Goal: Task Accomplishment & Management: Manage account settings

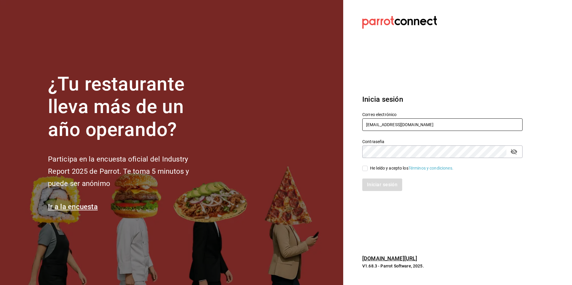
drag, startPoint x: 424, startPoint y: 125, endPoint x: 362, endPoint y: 126, distance: 62.6
click at [362, 126] on div "Correo electrónico [EMAIL_ADDRESS][DOMAIN_NAME]" at bounding box center [438, 118] width 167 height 27
type input "g"
type input "f"
type input "[EMAIL_ADDRESS][DOMAIN_NAME]"
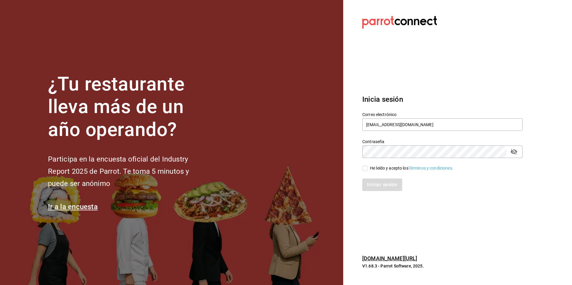
click at [384, 169] on div "He leído y acepto los Términos y condiciones." at bounding box center [411, 168] width 83 height 6
click at [368, 169] on input "He leído y acepto los Términos y condiciones." at bounding box center [364, 168] width 5 height 5
checkbox input "true"
click at [382, 188] on button "Iniciar sesión" at bounding box center [382, 185] width 41 height 13
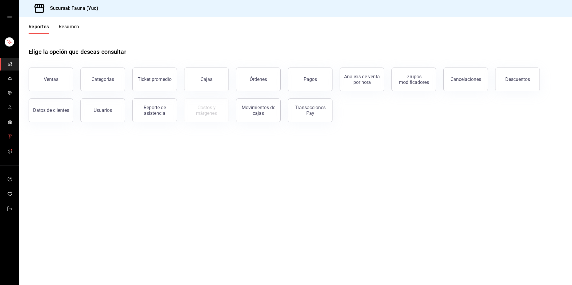
click at [10, 139] on span "mailbox folders" at bounding box center [9, 137] width 5 height 8
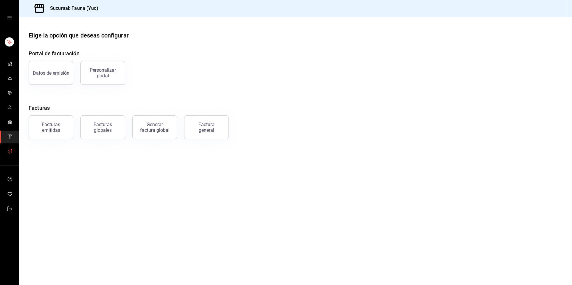
click at [10, 151] on icon "mailbox folders" at bounding box center [9, 151] width 5 height 5
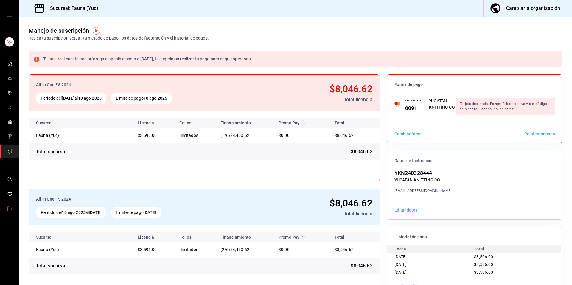
click at [11, 209] on icon "mailbox folders" at bounding box center [9, 209] width 5 height 5
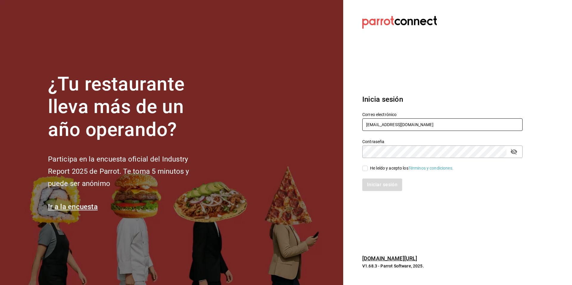
click at [411, 125] on input "[EMAIL_ADDRESS][DOMAIN_NAME]" at bounding box center [442, 125] width 160 height 13
drag, startPoint x: 411, startPoint y: 125, endPoint x: 355, endPoint y: 119, distance: 56.0
click at [355, 119] on div "Correo electrónico fauna@yuc.com" at bounding box center [438, 118] width 167 height 27
type input "peterlunch@cdmx.com"
click at [376, 168] on div "He leído y acepto los Términos y condiciones." at bounding box center [411, 168] width 83 height 6
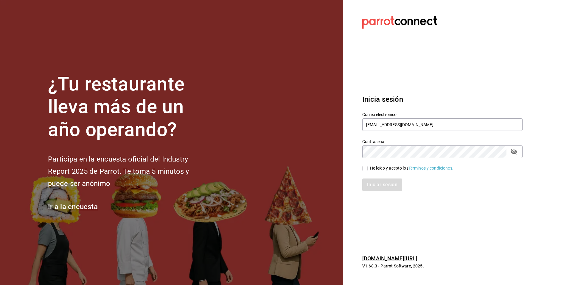
click at [368, 168] on input "He leído y acepto los Términos y condiciones." at bounding box center [364, 168] width 5 height 5
checkbox input "true"
click at [378, 180] on button "Iniciar sesión" at bounding box center [382, 185] width 41 height 13
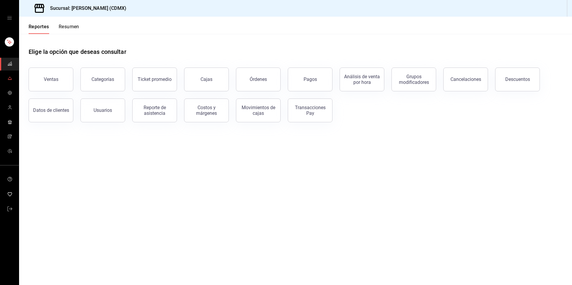
click at [9, 78] on icon "mailbox folders" at bounding box center [9, 78] width 5 height 5
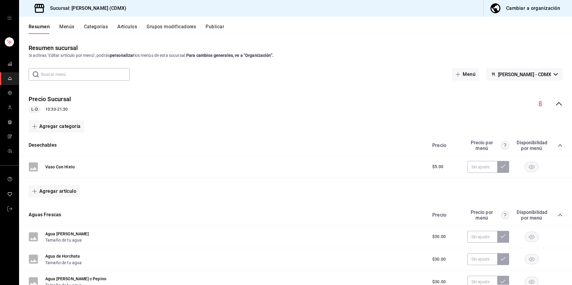
click at [64, 21] on div "Resumen Menús Categorías Artículos Grupos modificadores Publicar" at bounding box center [295, 25] width 553 height 17
click at [64, 25] on button "Menús" at bounding box center [66, 29] width 15 height 10
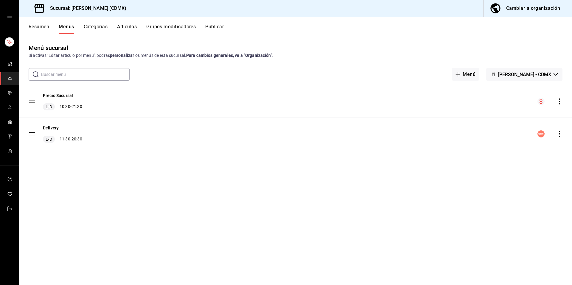
click at [216, 25] on button "Publicar" at bounding box center [214, 29] width 18 height 10
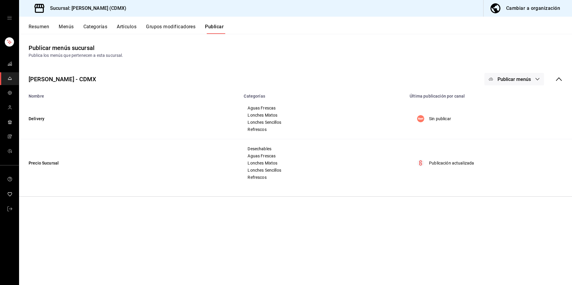
click at [514, 82] on button "Publicar menús" at bounding box center [514, 79] width 60 height 13
click at [508, 98] on div at bounding box center [500, 99] width 17 height 10
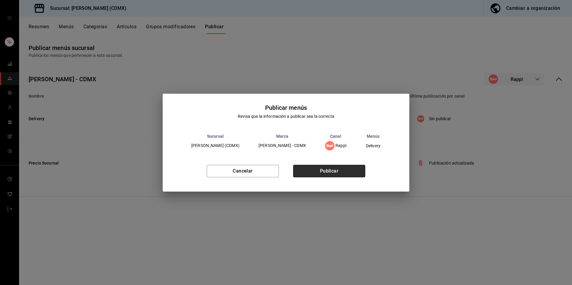
click at [343, 170] on button "Publicar" at bounding box center [329, 171] width 72 height 13
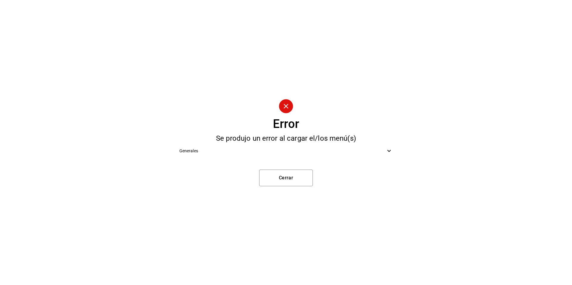
click at [385, 156] on div "Generales" at bounding box center [286, 150] width 223 height 13
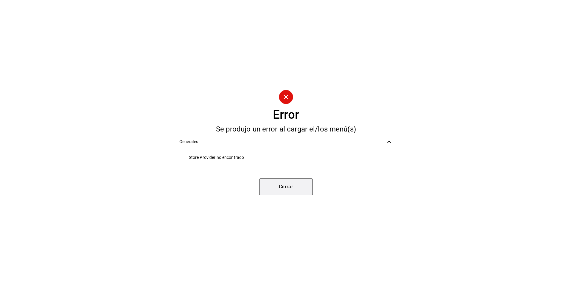
click at [278, 189] on button "Cerrar" at bounding box center [286, 187] width 54 height 17
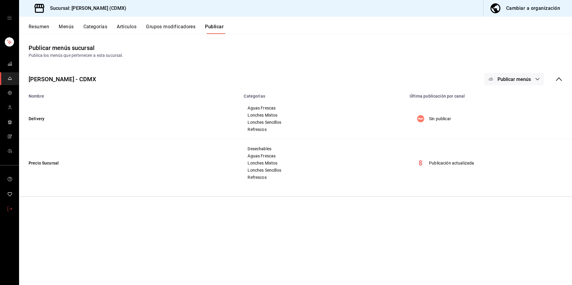
click at [5, 208] on link "mailbox folders" at bounding box center [9, 209] width 19 height 13
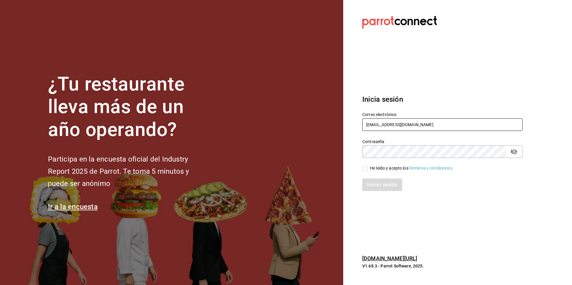
drag, startPoint x: 436, startPoint y: 126, endPoint x: 367, endPoint y: 120, distance: 69.6
click at [367, 120] on input "peterlunch@cdmx.com" at bounding box center [442, 125] width 160 height 13
paste input "[PERSON_NAME]@mhidalgo"
type input "[PERSON_NAME][EMAIL_ADDRESS][DOMAIN_NAME]"
click at [377, 167] on div "He leído y acepto los Términos y condiciones." at bounding box center [411, 168] width 83 height 6
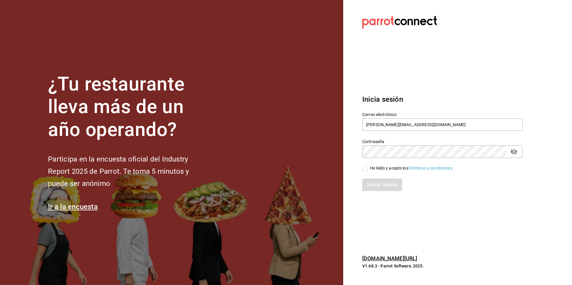
click at [368, 167] on input "He leído y acepto los Términos y condiciones." at bounding box center [364, 168] width 5 height 5
checkbox input "true"
click at [377, 186] on button "Iniciar sesión" at bounding box center [382, 185] width 41 height 13
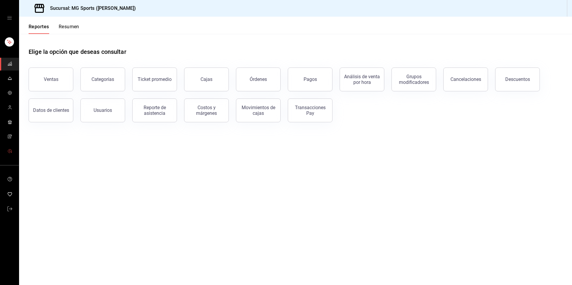
click at [9, 156] on link "mailbox folders" at bounding box center [9, 151] width 19 height 13
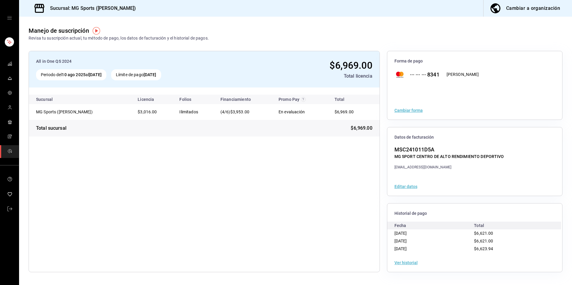
click at [395, 263] on button "Ver historial" at bounding box center [405, 263] width 23 height 4
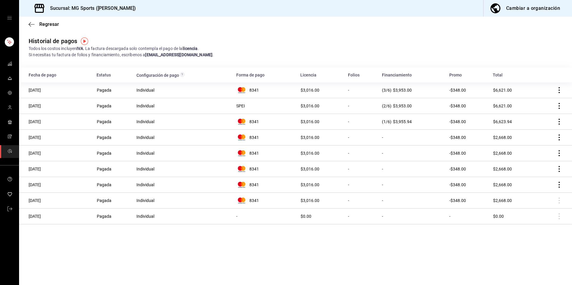
click at [14, 154] on link "mailbox folders" at bounding box center [9, 151] width 19 height 13
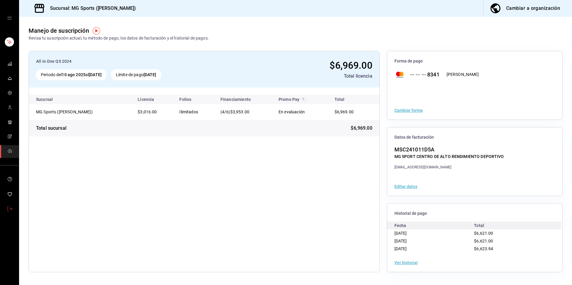
click at [3, 209] on link "mailbox folders" at bounding box center [9, 209] width 19 height 13
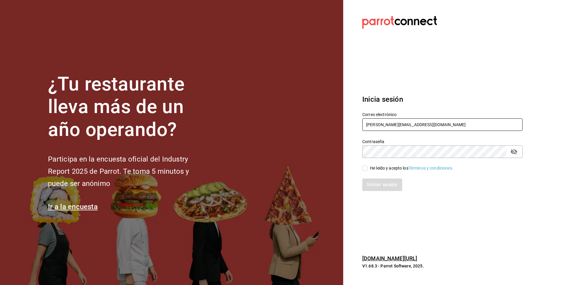
drag, startPoint x: 425, startPoint y: 126, endPoint x: 357, endPoint y: 120, distance: 68.2
click at [357, 120] on div "Correo electrónico mgsports@mhidalgo.com" at bounding box center [438, 118] width 167 height 27
type input "gorditas@donadina.com"
click at [367, 166] on input "He leído y acepto los Términos y condiciones." at bounding box center [364, 168] width 5 height 5
checkbox input "true"
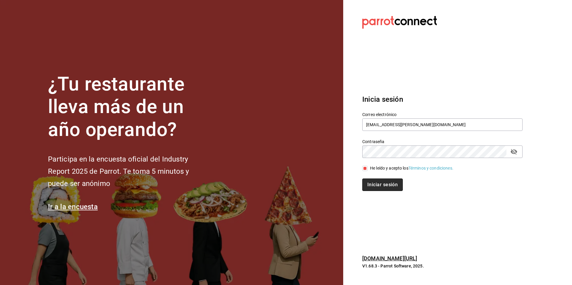
click at [372, 188] on button "Iniciar sesión" at bounding box center [382, 185] width 41 height 13
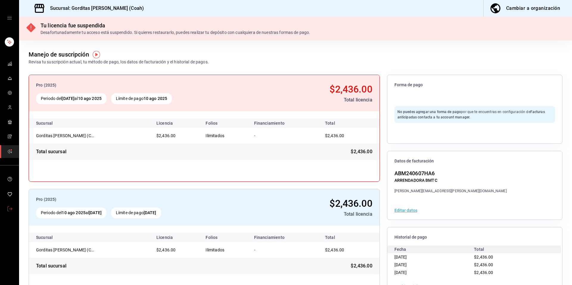
click at [13, 213] on link "mailbox folders" at bounding box center [9, 209] width 19 height 13
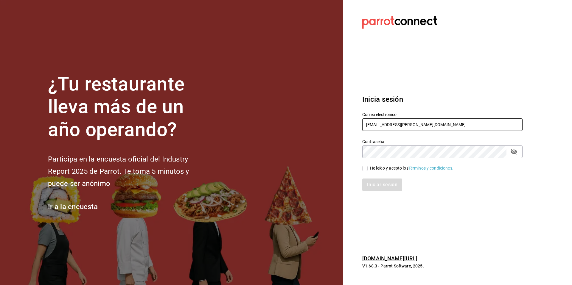
click at [432, 122] on input "gorditas@donadina.com" at bounding box center [442, 125] width 160 height 13
drag, startPoint x: 432, startPoint y: 122, endPoint x: 368, endPoint y: 122, distance: 64.6
click at [368, 122] on input "gorditas@donadina.com" at bounding box center [442, 125] width 160 height 13
drag, startPoint x: 428, startPoint y: 125, endPoint x: 346, endPoint y: 120, distance: 82.1
click at [346, 120] on section "Datos incorrectos. Verifica que tu Correo o Contraseña estén bien escritos. Ini…" at bounding box center [440, 142] width 194 height 285
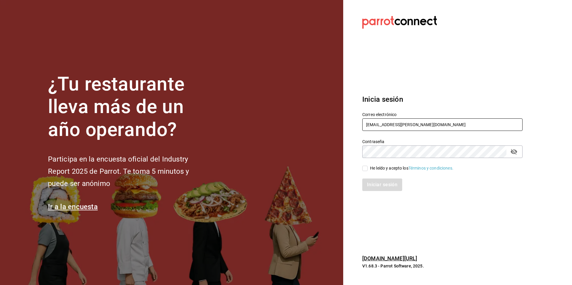
paste input "mgsports@mhidalgo"
type input "mgsports@mhidalgo.com"
click at [383, 174] on div "Iniciar sesión" at bounding box center [438, 182] width 167 height 20
click at [388, 168] on div "He leído y acepto los Términos y condiciones." at bounding box center [411, 168] width 83 height 6
click at [368, 168] on input "He leído y acepto los Términos y condiciones." at bounding box center [364, 168] width 5 height 5
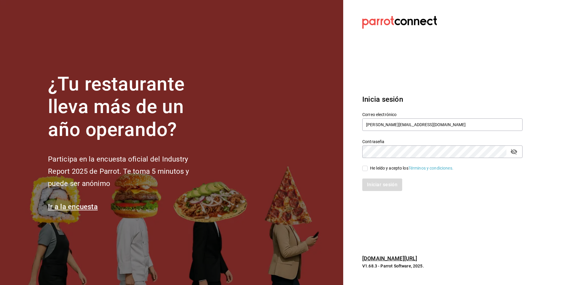
checkbox input "true"
click at [388, 182] on button "Iniciar sesión" at bounding box center [382, 185] width 41 height 13
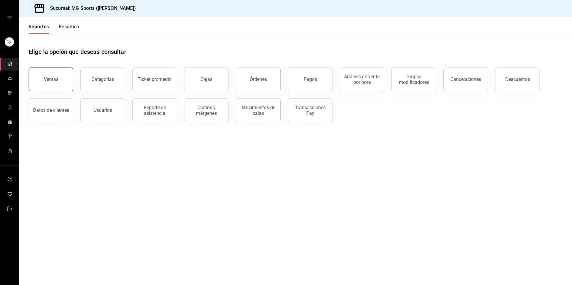
click at [59, 90] on button "Ventas" at bounding box center [51, 80] width 45 height 24
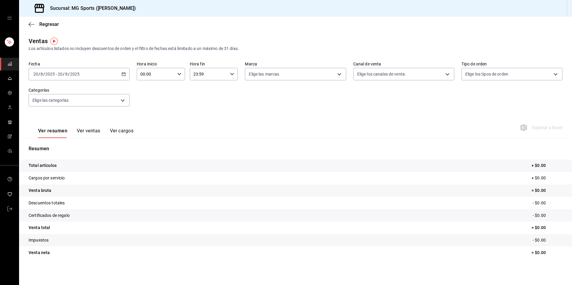
click at [11, 64] on rect "mailbox folders" at bounding box center [11, 65] width 1 height 2
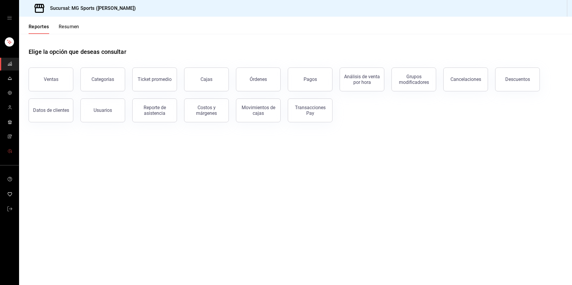
click at [15, 149] on link "mailbox folders" at bounding box center [9, 151] width 19 height 13
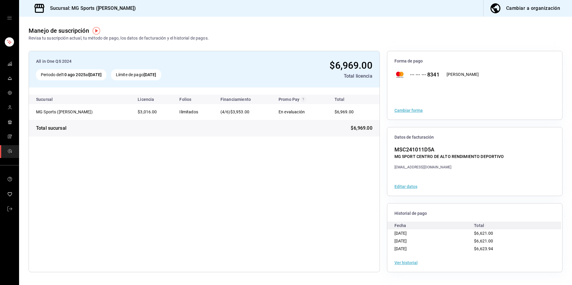
click at [408, 262] on button "Ver historial" at bounding box center [405, 263] width 23 height 4
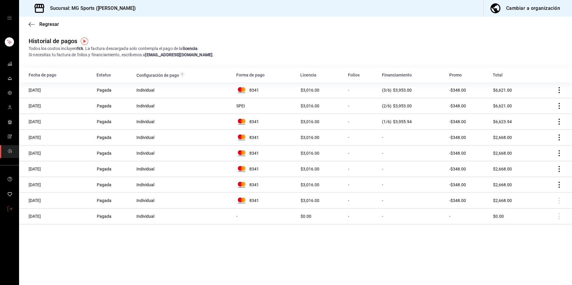
click at [8, 209] on icon "mailbox folders" at bounding box center [9, 209] width 5 height 5
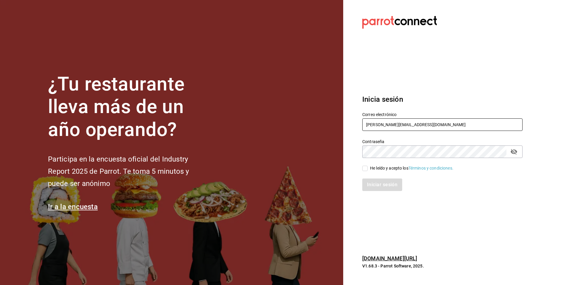
drag, startPoint x: 418, startPoint y: 127, endPoint x: 360, endPoint y: 122, distance: 57.7
click at [360, 122] on div "Correo electrónico mgsports@mhidalgo.com" at bounding box center [438, 118] width 167 height 27
type input "peterlunch@cdmx.com"
click at [388, 167] on div "He leído y acepto los Términos y condiciones." at bounding box center [411, 168] width 83 height 6
click at [368, 167] on input "He leído y acepto los Términos y condiciones." at bounding box center [364, 168] width 5 height 5
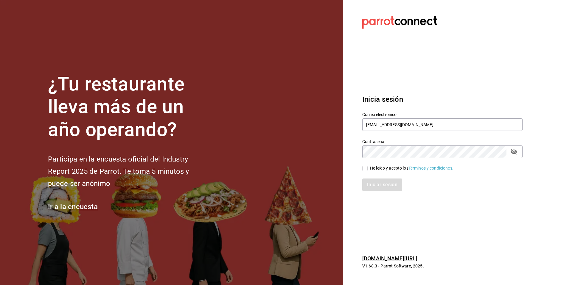
checkbox input "true"
click at [384, 187] on button "Iniciar sesión" at bounding box center [382, 185] width 41 height 13
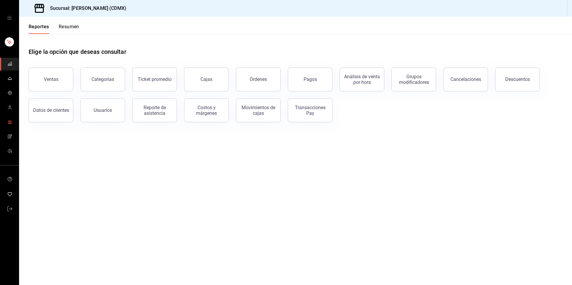
click at [7, 123] on link "mailbox folders" at bounding box center [9, 122] width 19 height 13
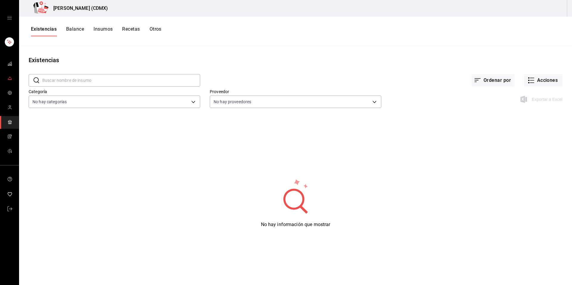
click at [8, 78] on icon "mailbox folders" at bounding box center [9, 78] width 5 height 5
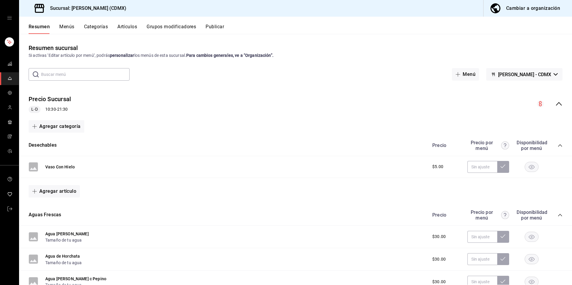
click at [215, 29] on button "Publicar" at bounding box center [215, 29] width 18 height 10
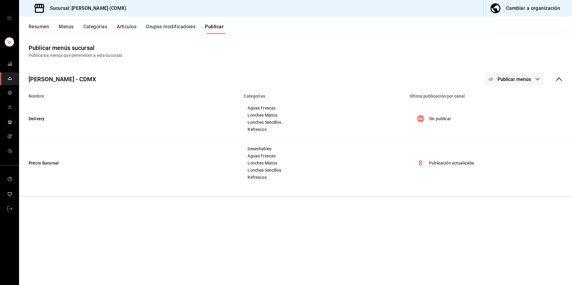
click at [515, 83] on button "Publicar menús" at bounding box center [514, 79] width 60 height 13
click at [506, 96] on div at bounding box center [500, 99] width 17 height 10
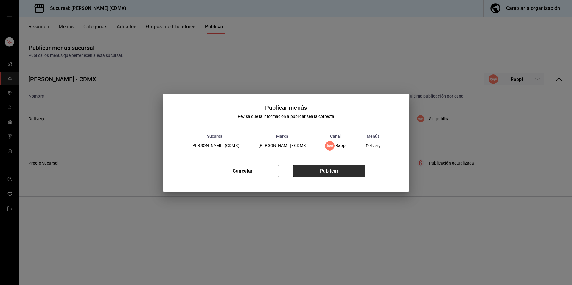
click at [342, 167] on button "Publicar" at bounding box center [329, 171] width 72 height 13
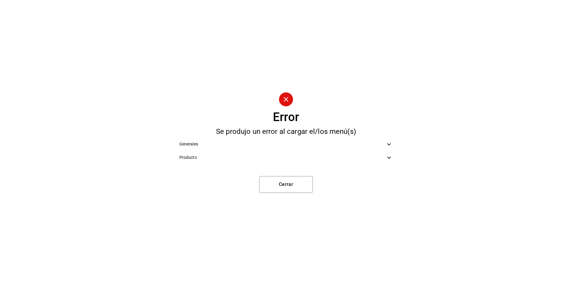
click at [376, 157] on span "Producto" at bounding box center [282, 158] width 206 height 6
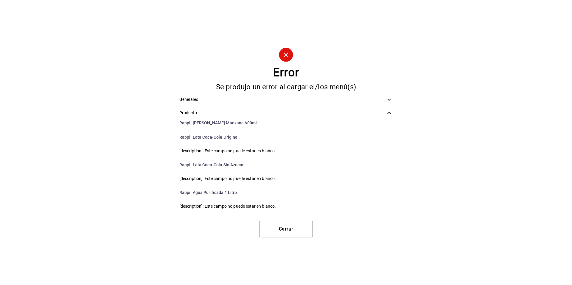
scroll to position [467, 0]
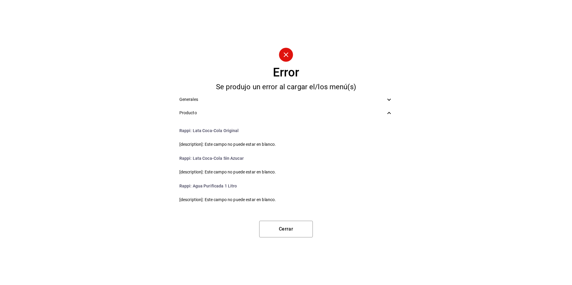
click at [388, 99] on icon at bounding box center [388, 99] width 7 height 7
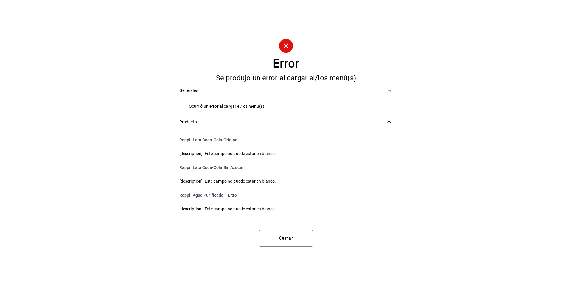
click at [392, 91] on icon at bounding box center [388, 90] width 7 height 7
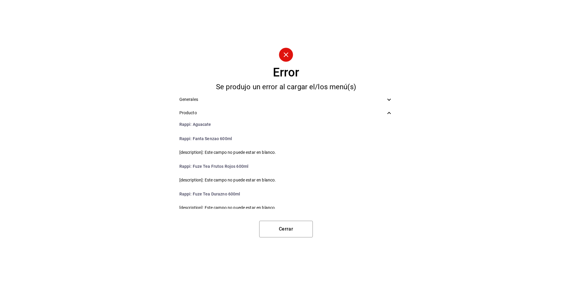
scroll to position [0, 0]
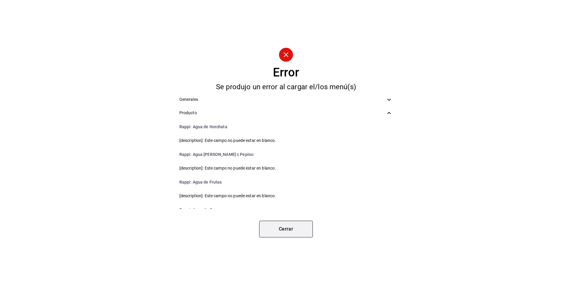
click at [287, 226] on button "Cerrar" at bounding box center [286, 229] width 54 height 17
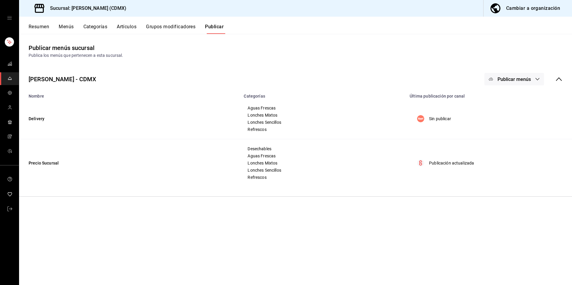
click at [520, 80] on span "Publicar menús" at bounding box center [514, 80] width 33 height 6
click at [508, 100] on div at bounding box center [500, 99] width 17 height 10
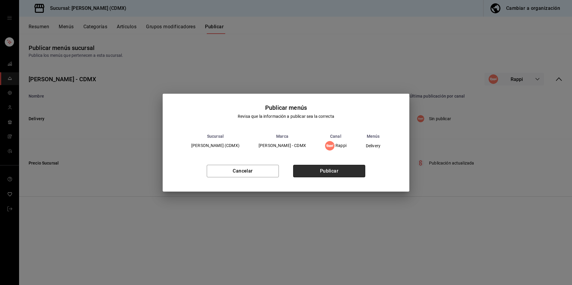
click at [331, 166] on button "Publicar" at bounding box center [329, 171] width 72 height 13
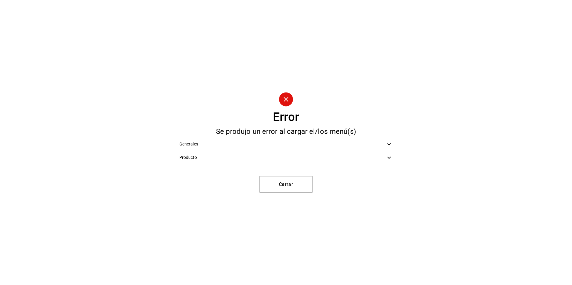
click at [382, 156] on span "Producto" at bounding box center [282, 158] width 206 height 6
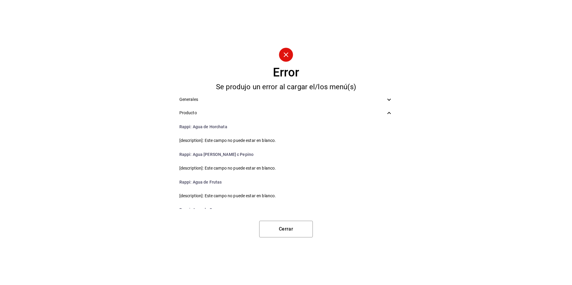
click at [230, 124] on li "Rappi : Agua de Horchata" at bounding box center [286, 127] width 223 height 14
drag, startPoint x: 226, startPoint y: 126, endPoint x: 193, endPoint y: 125, distance: 33.1
click at [193, 125] on li "Rappi : Agua de Horchata" at bounding box center [286, 127] width 223 height 14
copy li "Agua de Horchata"
drag, startPoint x: 242, startPoint y: 158, endPoint x: 192, endPoint y: 154, distance: 50.2
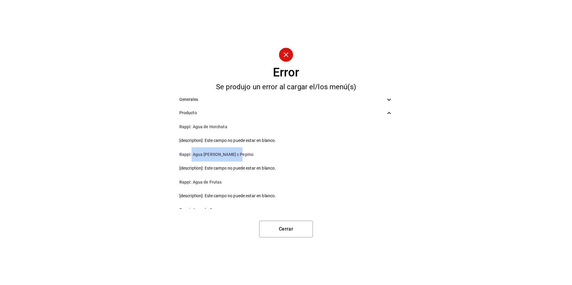
click at [192, 154] on li "Rappi : Agua de Limón c Pepino" at bounding box center [286, 154] width 223 height 14
copy li "Agua de Limón c Pepino"
drag, startPoint x: 283, startPoint y: 231, endPoint x: 297, endPoint y: 203, distance: 31.2
click at [284, 228] on button "Cerrar" at bounding box center [286, 229] width 54 height 17
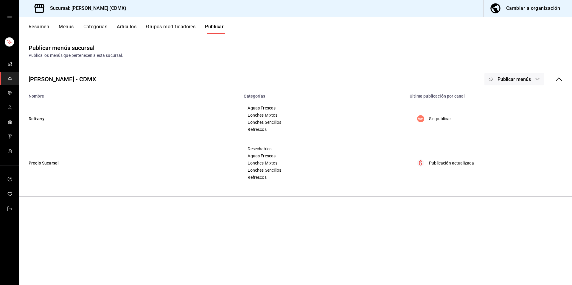
click at [503, 81] on span "Publicar menús" at bounding box center [514, 80] width 33 height 6
click at [501, 100] on img at bounding box center [497, 99] width 10 height 10
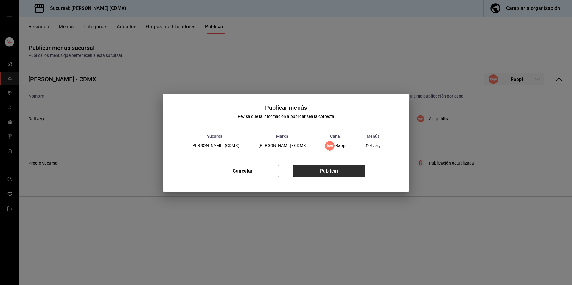
click at [343, 171] on button "Publicar" at bounding box center [329, 171] width 72 height 13
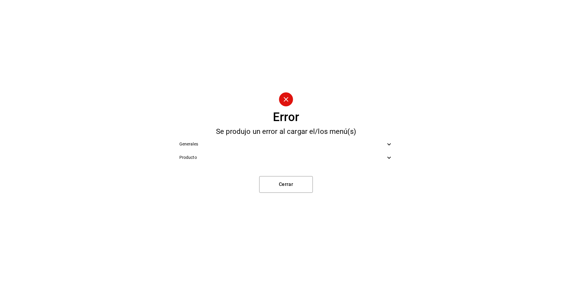
click at [385, 159] on icon at bounding box center [388, 157] width 7 height 7
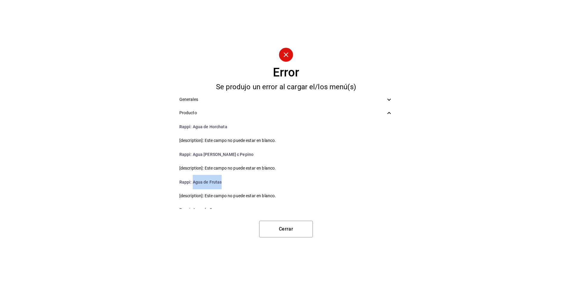
drag, startPoint x: 221, startPoint y: 184, endPoint x: 192, endPoint y: 177, distance: 30.0
click at [192, 177] on li "Rappi : Agua de Frutas" at bounding box center [286, 182] width 223 height 14
copy li "Agua de Frutas"
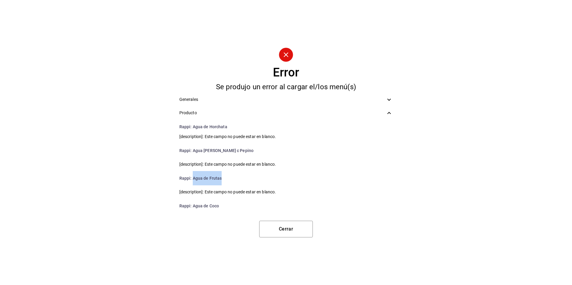
scroll to position [14, 0]
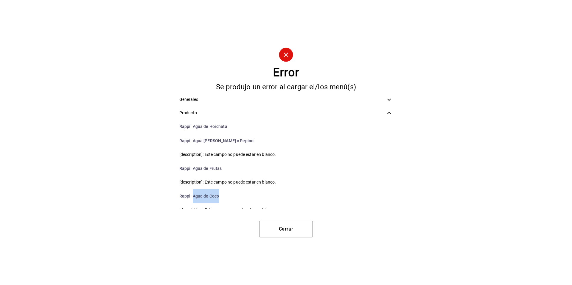
drag, startPoint x: 220, startPoint y: 196, endPoint x: 193, endPoint y: 198, distance: 27.8
click at [193, 198] on li "Rappi : Agua de Coco" at bounding box center [286, 196] width 223 height 14
copy li "Agua de Coco"
drag, startPoint x: 225, startPoint y: 172, endPoint x: 193, endPoint y: 170, distance: 31.9
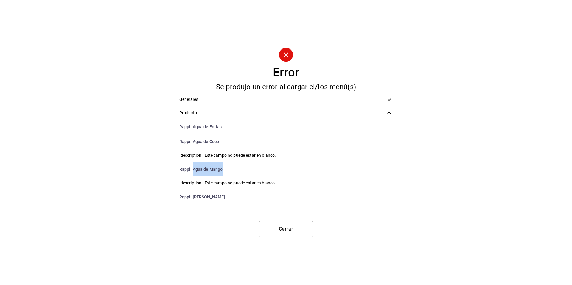
click at [193, 170] on li "Rappi : Agua de Mango" at bounding box center [286, 169] width 223 height 14
copy li "Agua de Mango"
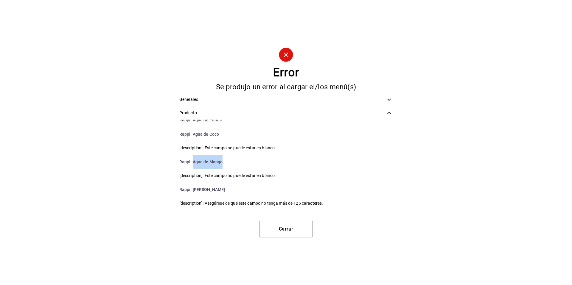
scroll to position [76, 0]
drag, startPoint x: 212, startPoint y: 189, endPoint x: 192, endPoint y: 187, distance: 20.0
click at [192, 187] on li "Rappi : Mixto Asada" at bounding box center [286, 189] width 223 height 14
copy li "Mixto Asada"
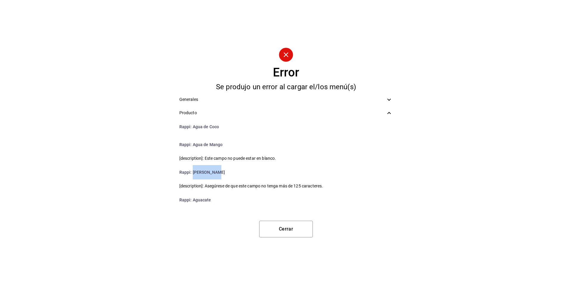
scroll to position [118, 0]
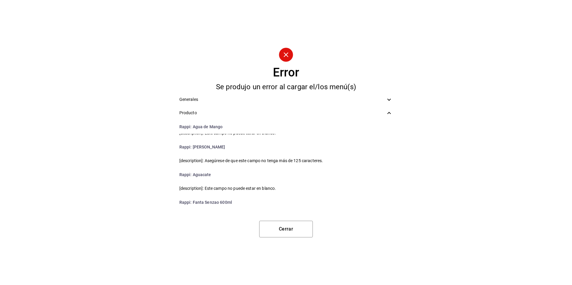
click at [204, 175] on li "Rappi : Aguacate" at bounding box center [286, 175] width 223 height 14
copy li "Aguacate"
drag, startPoint x: 235, startPoint y: 201, endPoint x: 193, endPoint y: 198, distance: 42.1
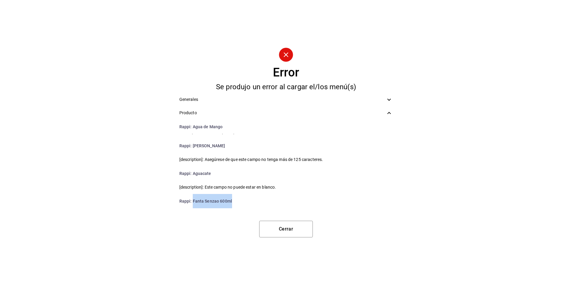
click at [193, 198] on li "Rappi : Fanta Senzao 600ml" at bounding box center [286, 201] width 223 height 14
copy li "Fanta Senzao 600ml"
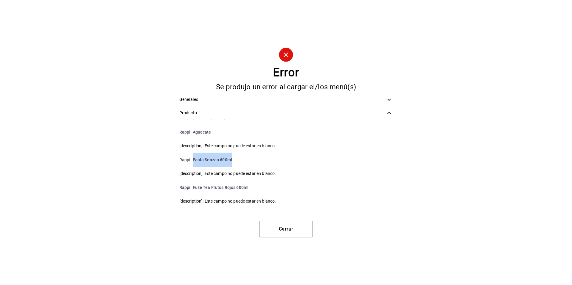
scroll to position [161, 0]
drag, startPoint x: 246, startPoint y: 186, endPoint x: 191, endPoint y: 187, distance: 55.4
click at [191, 187] on li "Rappi : Fuze Tea Frutos Rojos 600ml" at bounding box center [286, 187] width 223 height 14
click at [261, 193] on li "Rappi : Fuze Tea Frutos Rojos 600ml" at bounding box center [286, 187] width 223 height 14
drag, startPoint x: 252, startPoint y: 186, endPoint x: 192, endPoint y: 183, distance: 59.3
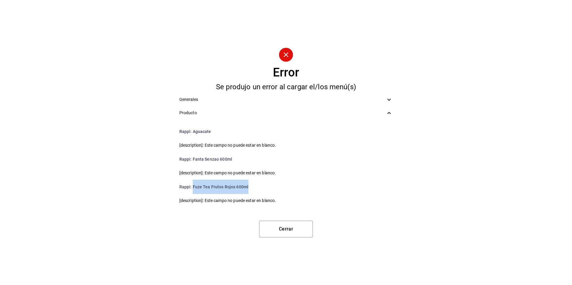
click at [192, 183] on li "Rappi : Fuze Tea Frutos Rojos 600ml" at bounding box center [286, 187] width 223 height 14
copy li "Fuze Tea Frutos Rojos 600ml"
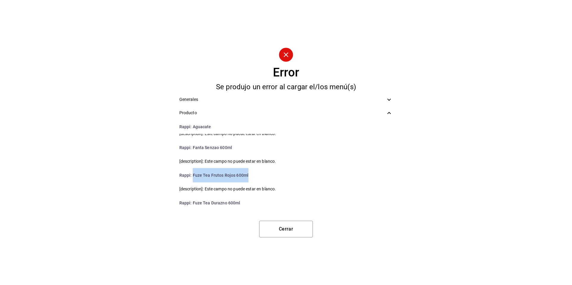
scroll to position [174, 0]
drag, startPoint x: 237, startPoint y: 200, endPoint x: 192, endPoint y: 197, distance: 45.7
click at [192, 197] on li "Rappi : Fuze Tea Durazno 600ml" at bounding box center [286, 202] width 223 height 14
click at [255, 209] on li "Rappi : Fuze Tea Durazno 600ml" at bounding box center [286, 202] width 223 height 14
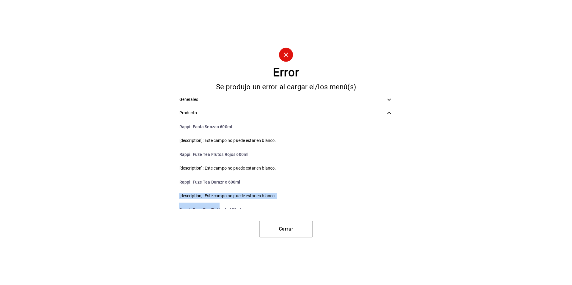
scroll to position [196, 0]
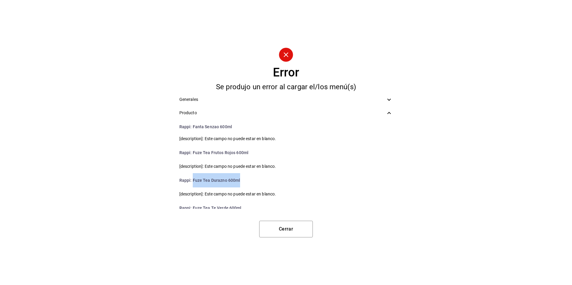
drag, startPoint x: 239, startPoint y: 202, endPoint x: 192, endPoint y: 178, distance: 52.8
click at [192, 178] on li "Rappi : Fuze Tea Durazno 600ml" at bounding box center [286, 180] width 223 height 14
copy li "Fuze Tea Durazno 600ml"
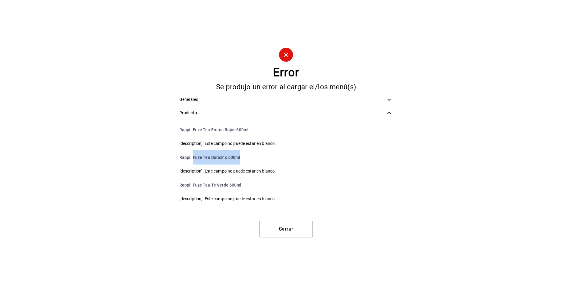
scroll to position [219, 0]
drag, startPoint x: 244, startPoint y: 183, endPoint x: 179, endPoint y: 170, distance: 66.1
click at [192, 177] on ul "Rappi : Agua de Horchata [description]: Este campo no puede estar en blanco. Ra…" at bounding box center [286, 164] width 223 height 89
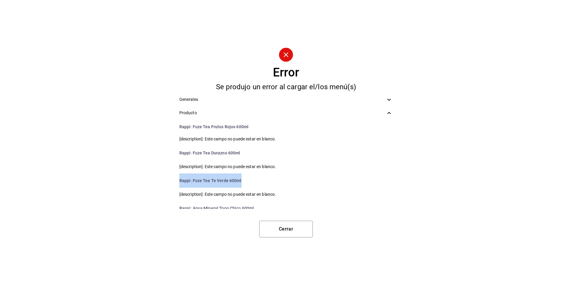
scroll to position [255, 0]
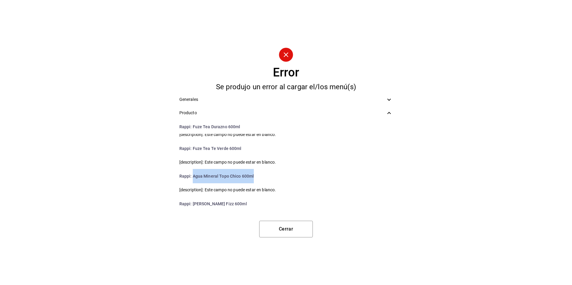
drag, startPoint x: 253, startPoint y: 175, endPoint x: 193, endPoint y: 176, distance: 59.9
click at [193, 176] on li "Rappi : Agua Mineral Topo Chico 600ml" at bounding box center [286, 176] width 223 height 14
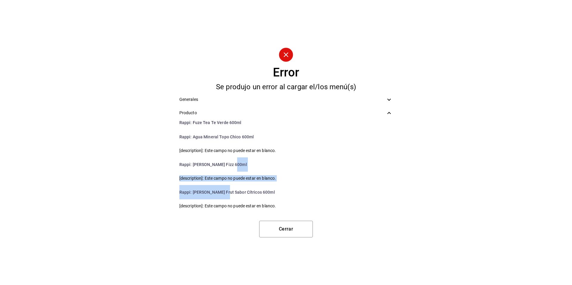
scroll to position [296, 0]
drag, startPoint x: 234, startPoint y: 202, endPoint x: 222, endPoint y: 191, distance: 16.0
click at [222, 192] on ul "Rappi : Agua de Horchata [description]: Este campo no puede estar en blanco. Ra…" at bounding box center [286, 164] width 223 height 89
click at [234, 167] on li "Rappi : Del Valle Fizz 600ml" at bounding box center [286, 163] width 223 height 14
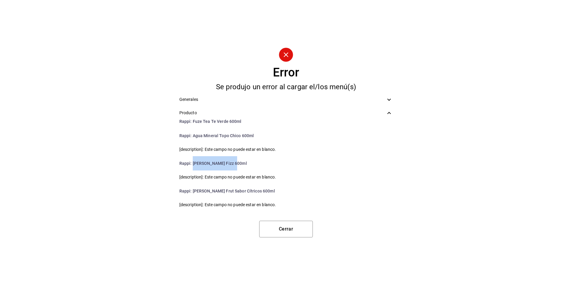
drag, startPoint x: 236, startPoint y: 167, endPoint x: 193, endPoint y: 160, distance: 42.9
click at [193, 160] on li "Rappi : Del Valle Fizz 600ml" at bounding box center [286, 163] width 223 height 14
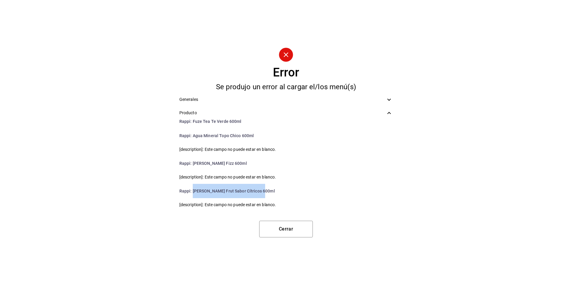
drag, startPoint x: 261, startPoint y: 192, endPoint x: 192, endPoint y: 186, distance: 69.0
click at [192, 186] on li "Rappi : Del Valle Frut Sabor Cítricos 600ml" at bounding box center [286, 191] width 223 height 14
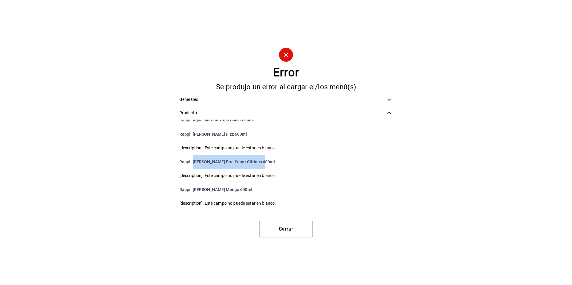
scroll to position [325, 0]
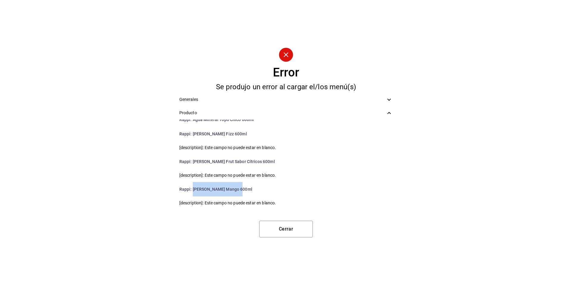
drag, startPoint x: 234, startPoint y: 187, endPoint x: 193, endPoint y: 183, distance: 41.3
click at [193, 183] on li "Rappi : Del Valle Mango 600ml" at bounding box center [286, 189] width 223 height 14
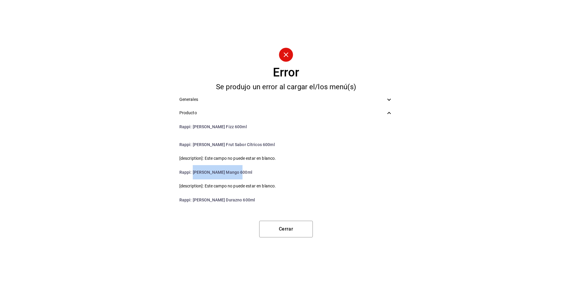
scroll to position [375, 0]
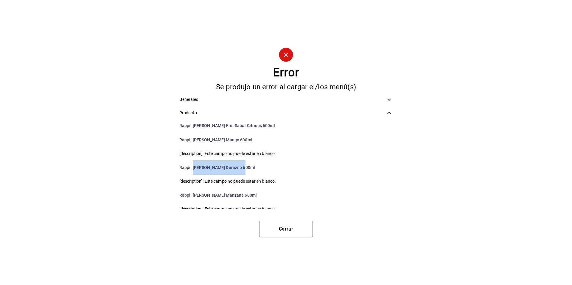
drag, startPoint x: 242, startPoint y: 171, endPoint x: 193, endPoint y: 166, distance: 48.8
click at [193, 166] on li "Rappi : Del Valle Durazno 600ml" at bounding box center [286, 168] width 223 height 14
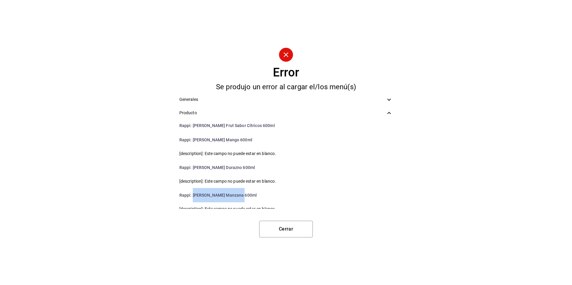
drag, startPoint x: 240, startPoint y: 195, endPoint x: 193, endPoint y: 195, distance: 46.5
click at [193, 195] on li "Rappi : Del Valle Manzana 600ml" at bounding box center [286, 195] width 223 height 14
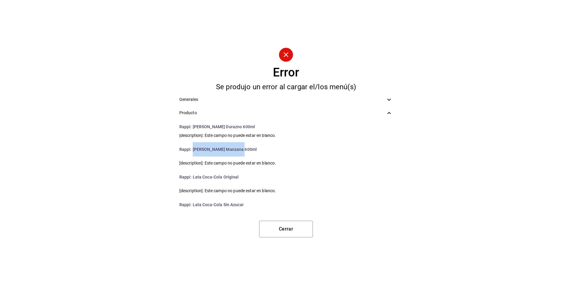
scroll to position [421, 0]
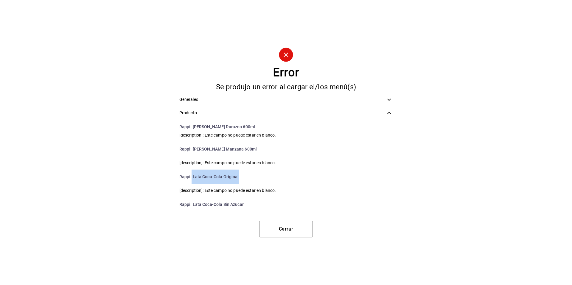
drag, startPoint x: 234, startPoint y: 177, endPoint x: 191, endPoint y: 174, distance: 43.3
click at [191, 174] on li "Rappi : Lata Coca-Cola Original" at bounding box center [286, 177] width 223 height 14
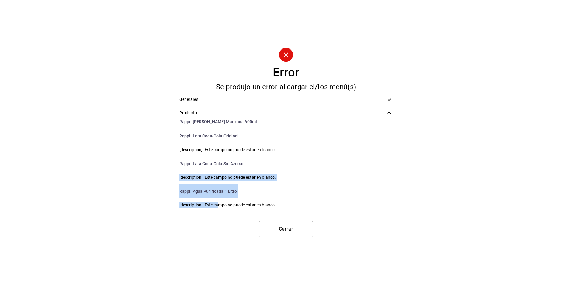
scroll to position [467, 0]
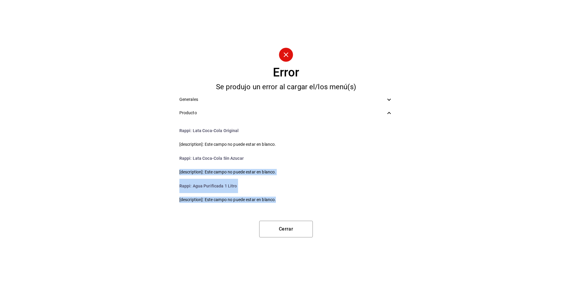
drag, startPoint x: 244, startPoint y: 203, endPoint x: 217, endPoint y: 193, distance: 29.4
click at [218, 205] on ul "Rappi : Agua de Horchata [description]: Este campo no puede estar en blanco. Ra…" at bounding box center [286, 164] width 223 height 89
click at [247, 161] on li "Rappi : Lata Coca-Cola Sin Azucar" at bounding box center [286, 158] width 223 height 14
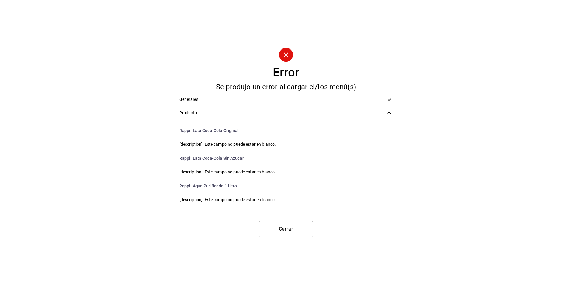
click at [243, 158] on li "Rappi : Lata Coca-Cola Sin Azucar" at bounding box center [286, 158] width 223 height 14
drag, startPoint x: 243, startPoint y: 158, endPoint x: 209, endPoint y: 155, distance: 34.0
click at [211, 160] on li "Rappi : Lata Coca-Cola Sin Azucar" at bounding box center [286, 158] width 223 height 14
click at [209, 155] on li "Rappi : Lata Coca-Cola Sin Azucar" at bounding box center [286, 158] width 223 height 14
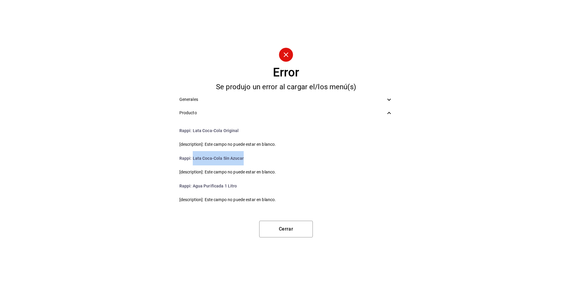
drag, startPoint x: 192, startPoint y: 159, endPoint x: 244, endPoint y: 153, distance: 51.6
click at [244, 153] on li "Rappi : Lata Coca-Cola Sin Azucar" at bounding box center [286, 158] width 223 height 14
drag, startPoint x: 236, startPoint y: 186, endPoint x: 193, endPoint y: 186, distance: 43.5
click at [193, 186] on li "Rappi : Agua Purificada 1 Litro" at bounding box center [286, 186] width 223 height 14
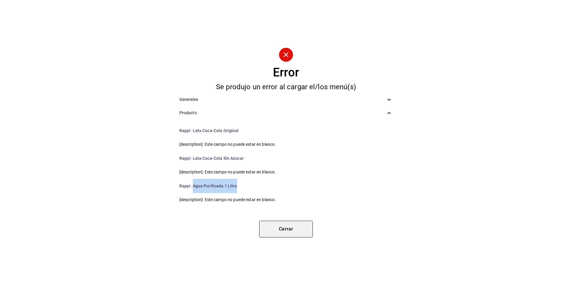
click at [284, 234] on button "Cerrar" at bounding box center [286, 229] width 54 height 17
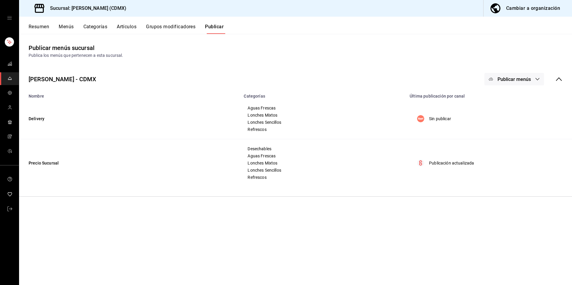
click at [523, 74] on button "Publicar menús" at bounding box center [514, 79] width 60 height 13
click at [517, 103] on li "Rappi" at bounding box center [514, 98] width 55 height 17
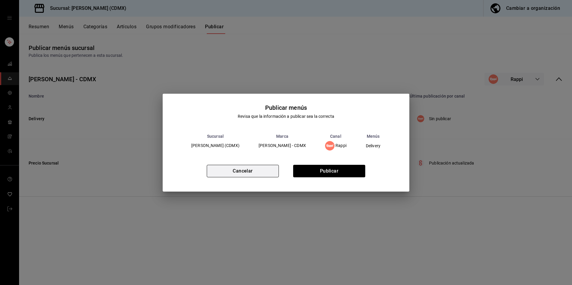
click at [266, 166] on button "Cancelar" at bounding box center [243, 171] width 72 height 13
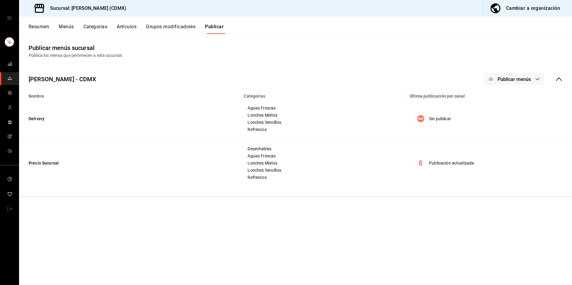
click at [7, 206] on span "mailbox folders" at bounding box center [9, 210] width 5 height 8
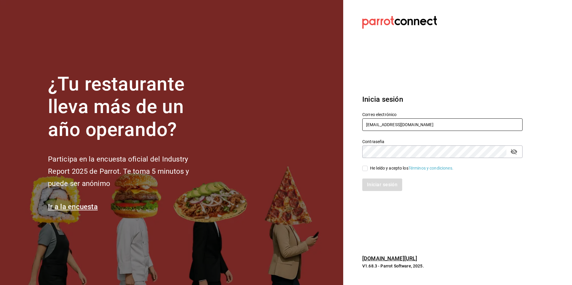
drag, startPoint x: 411, startPoint y: 125, endPoint x: 356, endPoint y: 126, distance: 54.2
click at [356, 126] on div "Correo electrónico peterlunch@cdmx.com" at bounding box center [438, 118] width 167 height 27
type input "l"
type input "duxdevenecia@cdmx.com"
click at [380, 169] on div "He leído y acepto los Términos y condiciones." at bounding box center [411, 168] width 83 height 6
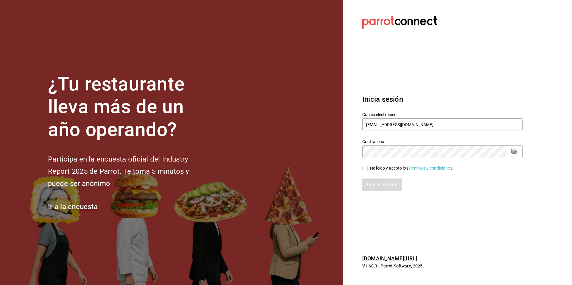
click at [368, 169] on input "He leído y acepto los Términos y condiciones." at bounding box center [364, 168] width 5 height 5
checkbox input "true"
click at [380, 184] on button "Iniciar sesión" at bounding box center [382, 185] width 41 height 13
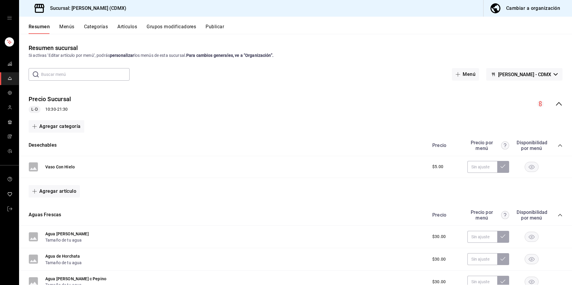
click at [126, 30] on button "Artículos" at bounding box center [127, 29] width 20 height 10
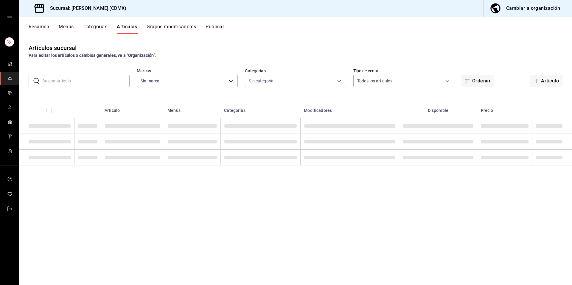
type input "2846ecd2-1ab1-471f-a8a8-cb2173088fbe"
type input "20d43c7a-5c3a-4a88-8b71-3b3b3165dbc2,82ca683c-7bce-48da-b056-d8519fd5e0a4,52378…"
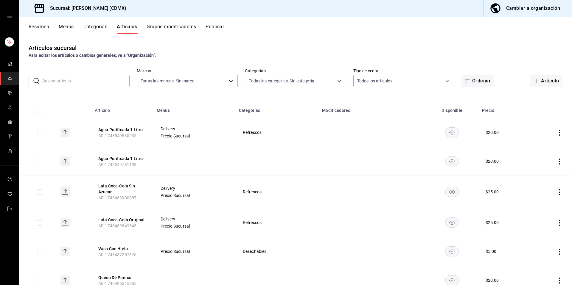
click at [104, 85] on input "text" at bounding box center [85, 81] width 87 height 12
paste input "Agua de Horchata"
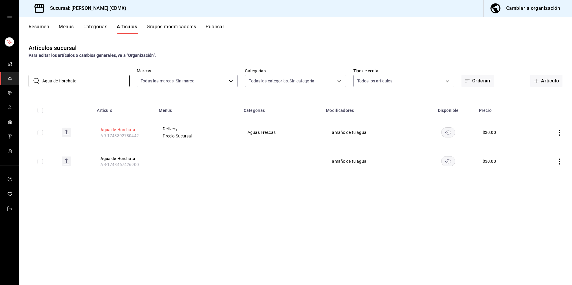
type input "Agua de Horchata"
click at [110, 130] on button "Agua de Horchata" at bounding box center [124, 130] width 48 height 6
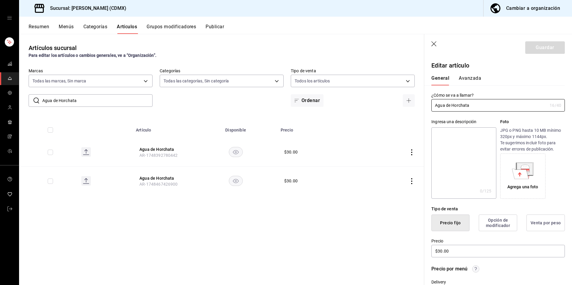
click at [466, 157] on textarea at bounding box center [463, 163] width 65 height 71
paste textarea "Agua de Horchata"
type textarea "Agua de Horchata"
type textarea "x"
type textarea "Agua de Horchata"
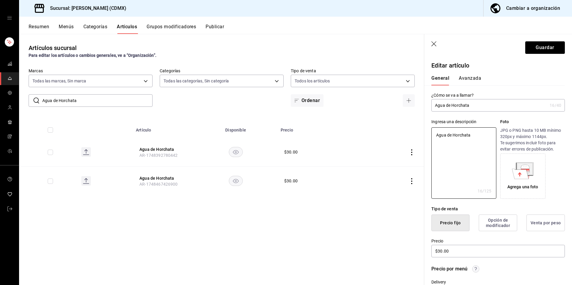
click at [547, 55] on header "Guardar" at bounding box center [498, 46] width 148 height 24
click at [541, 45] on button "Guardar" at bounding box center [545, 47] width 40 height 13
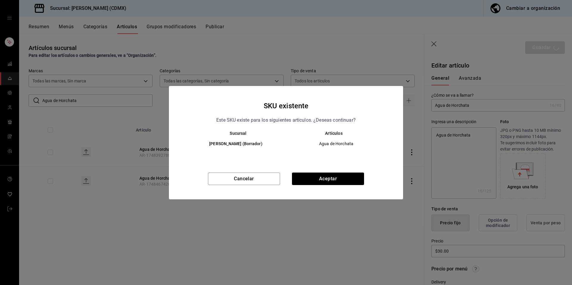
click at [343, 186] on div "Cancelar Aceptar" at bounding box center [286, 186] width 234 height 27
click at [346, 178] on button "Aceptar" at bounding box center [328, 179] width 72 height 13
type textarea "x"
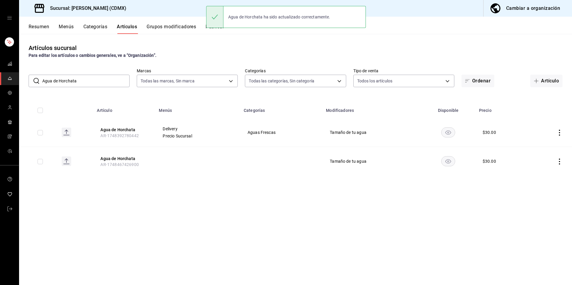
drag, startPoint x: 92, startPoint y: 82, endPoint x: 35, endPoint y: 78, distance: 57.9
click at [35, 78] on div "​ Agua de Horchata ​" at bounding box center [79, 81] width 101 height 13
paste input "Agua [PERSON_NAME] c Pepino"
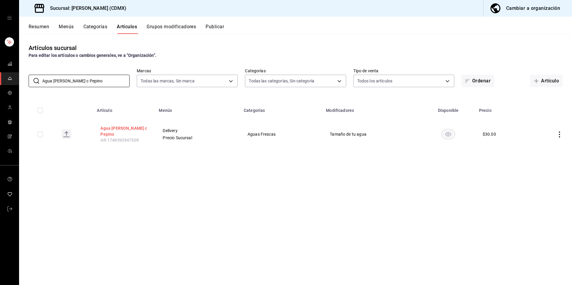
type input "Agua [PERSON_NAME] c Pepino"
click at [131, 131] on button "Agua [PERSON_NAME] c Pepino" at bounding box center [124, 131] width 48 height 12
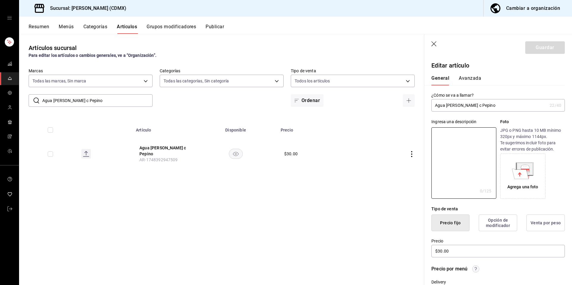
click at [444, 151] on textarea at bounding box center [463, 163] width 65 height 71
type textarea "Agua [PERSON_NAME] c Pepino"
type textarea "x"
type textarea "Agua [PERSON_NAME] c Pepino"
click at [538, 47] on button "Guardar" at bounding box center [545, 47] width 40 height 13
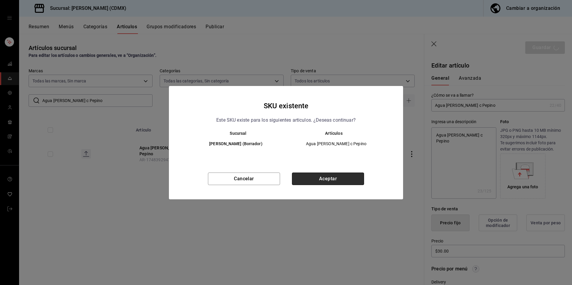
click at [327, 180] on button "Aceptar" at bounding box center [328, 179] width 72 height 13
type textarea "x"
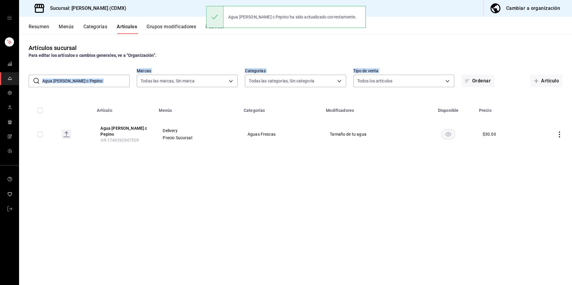
drag, startPoint x: 92, startPoint y: 87, endPoint x: 43, endPoint y: 76, distance: 49.6
click at [43, 76] on div "Artículos sucursal Para editar los artículos o cambios generales, ve a “Organiz…" at bounding box center [295, 159] width 553 height 251
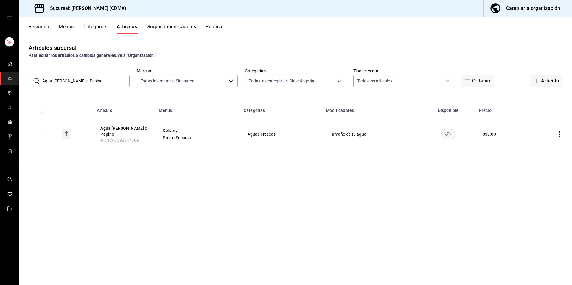
drag, startPoint x: 97, startPoint y: 79, endPoint x: 40, endPoint y: 80, distance: 57.2
click at [42, 81] on div "​ Agua de Limón c Pepino ​" at bounding box center [79, 81] width 101 height 13
paste input "Agua de Frutas"
type input "Agua de Frutas"
click at [124, 130] on button "Agua de Frutas" at bounding box center [124, 130] width 48 height 6
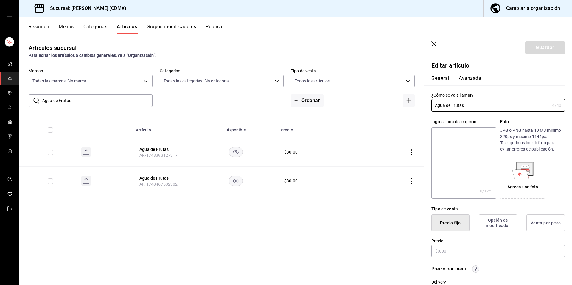
type input "$30.00"
click at [478, 147] on textarea at bounding box center [463, 163] width 65 height 71
paste textarea "Agua de Frutas"
type textarea "Agua de Frutas"
type textarea "x"
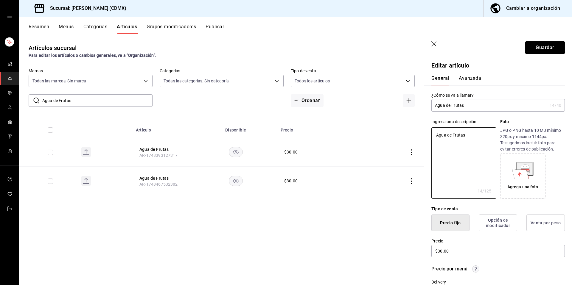
type textarea "Agua de Frutas"
click at [546, 54] on header "Guardar" at bounding box center [498, 46] width 148 height 24
click at [545, 49] on button "Guardar" at bounding box center [545, 47] width 40 height 13
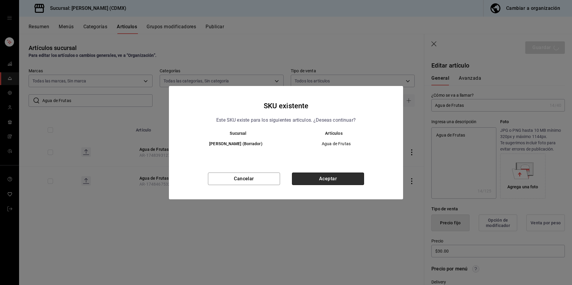
click at [330, 180] on button "Aceptar" at bounding box center [328, 179] width 72 height 13
type textarea "x"
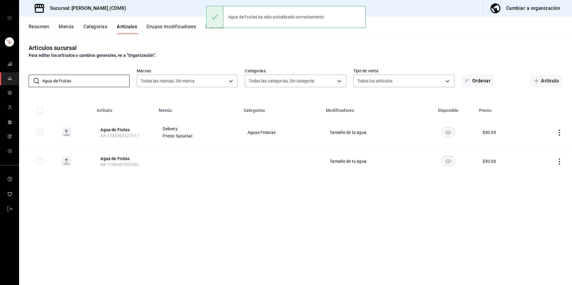
drag, startPoint x: 95, startPoint y: 83, endPoint x: 18, endPoint y: 75, distance: 78.2
click at [18, 75] on div "Sucursal: Peter Lonch (CDMX) Cambiar a organización Resumen Menús Categorías Ar…" at bounding box center [286, 142] width 572 height 285
paste input "Coco"
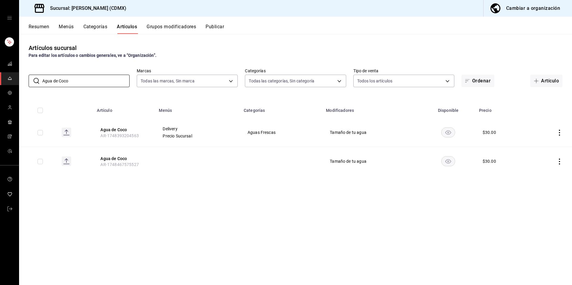
type input "Agua de Coco"
click at [122, 133] on span "AR-1748393204563" at bounding box center [119, 135] width 38 height 5
click at [122, 131] on button "Agua de Coco" at bounding box center [124, 130] width 48 height 6
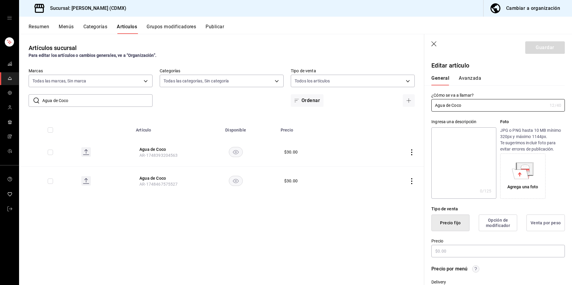
type input "$30.00"
click at [492, 163] on textarea at bounding box center [463, 163] width 65 height 71
paste textarea "Agua de Coco"
type textarea "Agua de Coco"
type textarea "x"
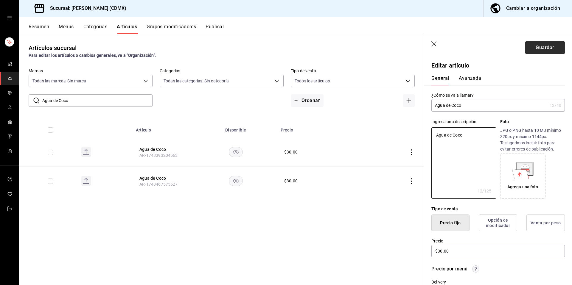
type textarea "Agua de Coco"
click at [545, 45] on button "Guardar" at bounding box center [545, 47] width 40 height 13
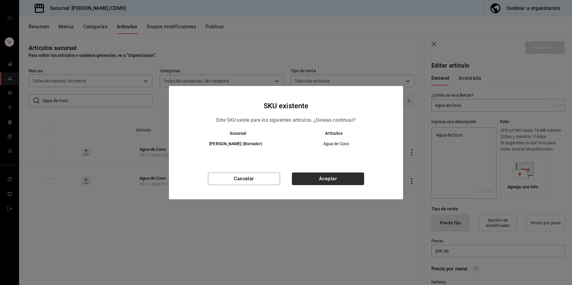
click at [334, 177] on button "Aceptar" at bounding box center [328, 179] width 72 height 13
type textarea "x"
type input "AR-1755731080562"
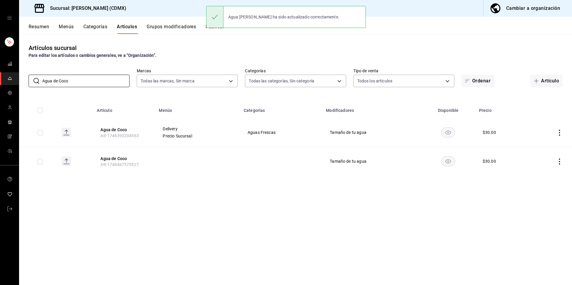
drag, startPoint x: 107, startPoint y: 85, endPoint x: 19, endPoint y: 77, distance: 88.3
click at [19, 77] on div "​ Agua de Coco ​ Marcas Todas las marcas, Sin marca 2846ecd2-1ab1-471f-a8a8-cb2…" at bounding box center [295, 77] width 553 height 19
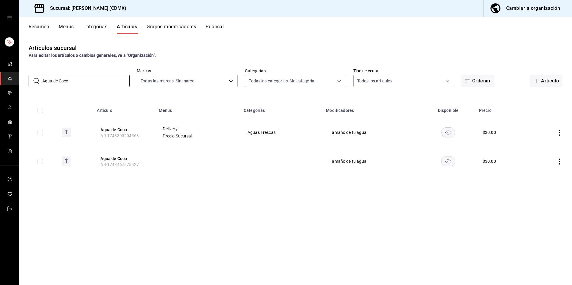
paste input "Mang"
type input "Agua de Mango"
click at [127, 131] on button "Agua de Mango" at bounding box center [124, 130] width 48 height 6
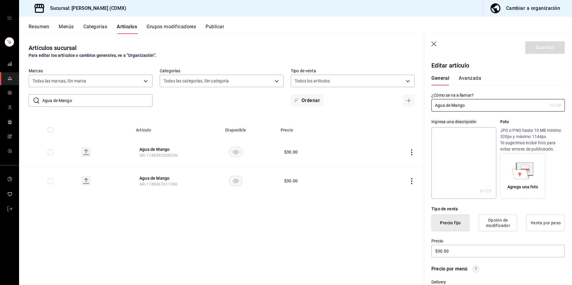
click at [464, 156] on textarea at bounding box center [463, 163] width 65 height 71
paste textarea "Agua de Mango"
type textarea "Agua de Mango"
type textarea "x"
type textarea "Agua de Mango"
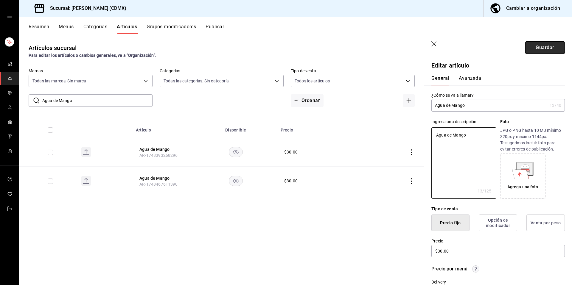
click at [536, 46] on button "Guardar" at bounding box center [545, 47] width 40 height 13
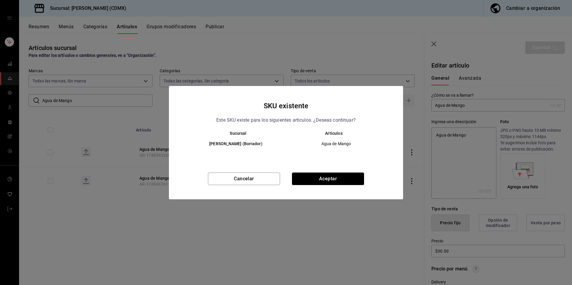
click at [327, 182] on button "Aceptar" at bounding box center [328, 179] width 72 height 13
type textarea "x"
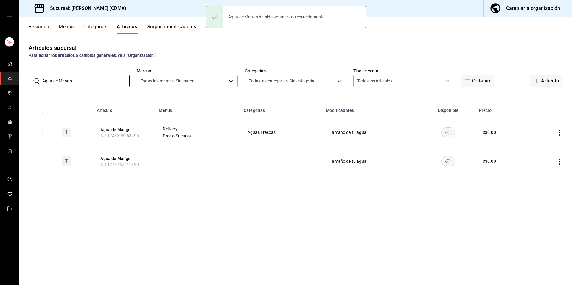
drag, startPoint x: 96, startPoint y: 81, endPoint x: 8, endPoint y: 69, distance: 88.8
click at [7, 70] on div "Sucursal: Peter Lonch (CDMX) Cambiar a organización Resumen Menús Categorías Ar…" at bounding box center [286, 142] width 572 height 285
paste input "Mixto Asada"
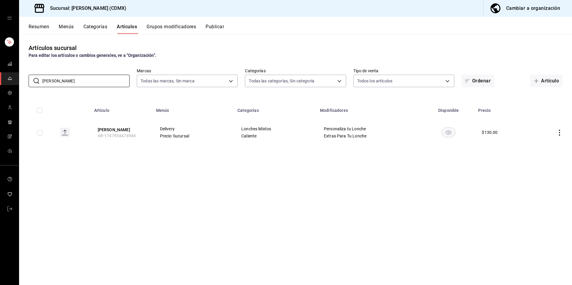
type input "Mixto Asada"
click at [113, 132] on button "Mixto Asada" at bounding box center [122, 130] width 48 height 6
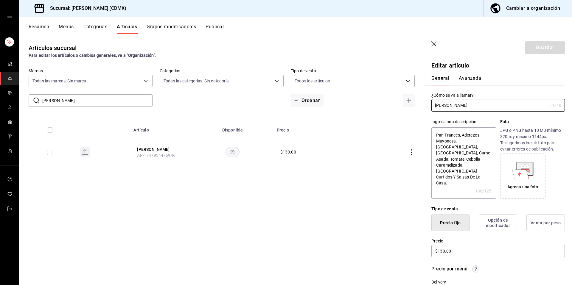
type textarea "x"
click at [458, 174] on textarea "Pan Francés, Aderezos Mayonesa, Mostaza, Aguacate, Carne Asada, Tomate, Cebolla…" at bounding box center [463, 163] width 65 height 71
type textarea "Pan Francés, Aderezos Mayonesa, Mostaza, Aguacate, Carne Asada, Tomate, Cebolla…"
type textarea "x"
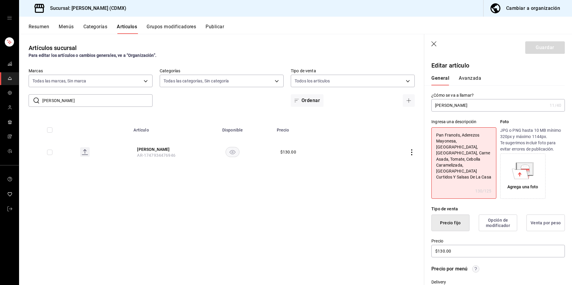
type textarea "Pan Francés, Aderezos Mayonesa, Mostaza, Aguacate, Carne Asada, Tomate, Cebolla…"
type textarea "x"
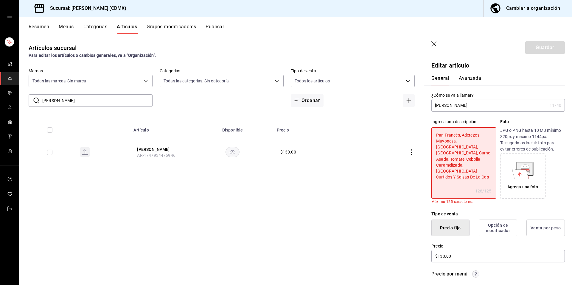
type textarea "Pan Francés, Aderezos Mayonesa, Mostaza, Aguacate, Carne Asada, Tomate, Cebolla…"
type textarea "x"
type textarea "Pan Francés, Aderezos Mayonesa, Mostaza, Aguacate, Carne Asada, Tomate, Cebolla…"
type textarea "x"
type textarea "Pan Francés, Aderezos Mayonesa, Mostaza, Aguacate, Carne Asada, Tomate, Cebolla…"
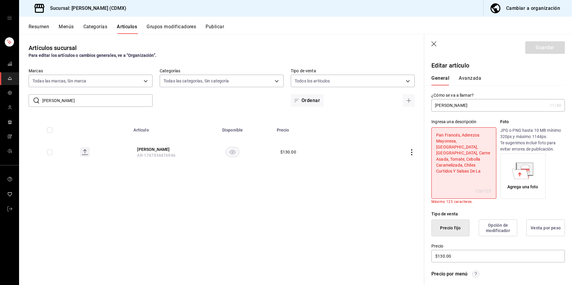
type textarea "x"
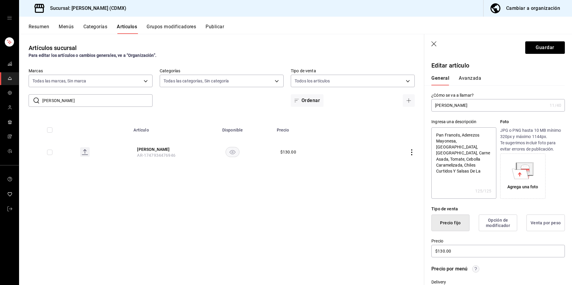
type textarea "Pan Francés, Aderezos Mayonesa, Mostaza, Aguacate, Carne Asada, Tomate, Cebolla…"
type textarea "x"
type textarea "Pan Francés, Aderezos Mayonesa, Mostaza, Aguacate, Carne Asada, Tomate, Cebolla…"
type textarea "x"
type textarea "Pan Francés, Aderezos Mayonesa, Mostaza, Aguacate, Carne Asada, Tomate, Cebolla…"
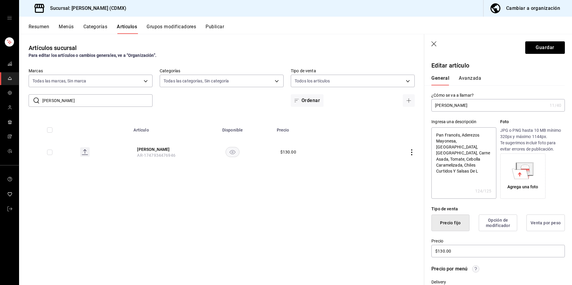
type textarea "x"
type textarea "Pan Francés, Aderezos Mayonesa, Mostaza, Aguacate, Carne Asada, Tomate, Cebolla…"
type textarea "x"
type textarea "Pan Francés, Aderezos Mayonesa, Mostaza, Aguacate, Carne Asada, Tomate, Cebolla…"
type textarea "x"
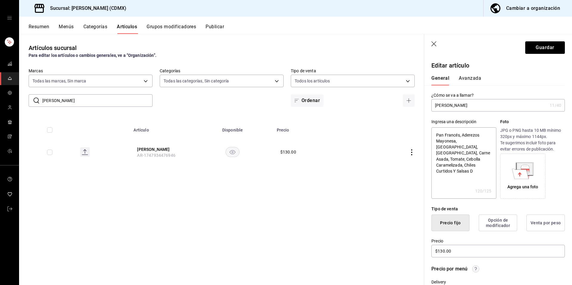
type textarea "Pan Francés, Aderezos Mayonesa, Mostaza, Aguacate, Carne Asada, Tomate, Cebolla…"
type textarea "x"
type textarea "Pan Francés, Aderezos Mayonesa, Mostaza, Aguacate, Carne Asada, Tomate, Cebolla…"
type textarea "x"
type textarea "Pan Francés, Aderezos Mayonesa, Mostaza, Aguacate, Carne Asada, Tomate, Cebolla…"
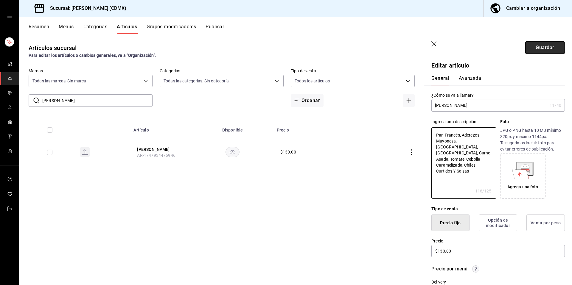
click at [542, 44] on button "Guardar" at bounding box center [545, 47] width 40 height 13
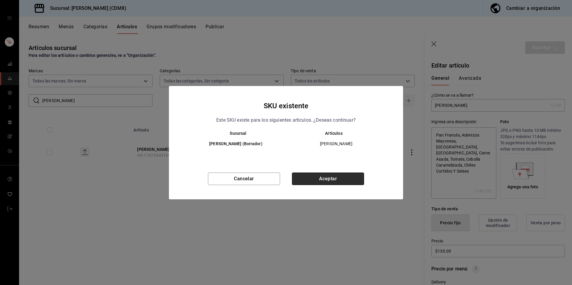
click at [323, 181] on button "Aceptar" at bounding box center [328, 179] width 72 height 13
type textarea "x"
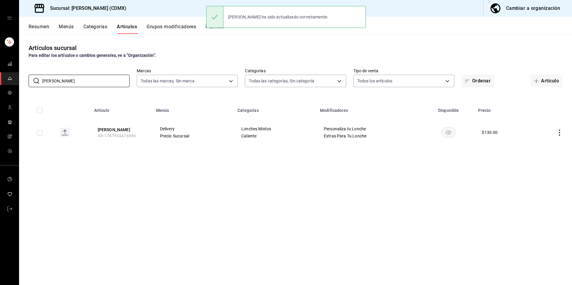
drag, startPoint x: 79, startPoint y: 80, endPoint x: 32, endPoint y: 74, distance: 48.0
click at [35, 77] on div "​ Mixto Asada ​" at bounding box center [79, 81] width 101 height 13
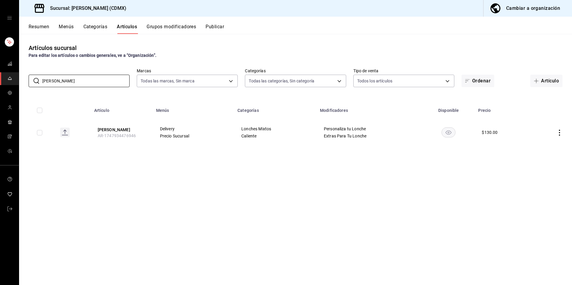
drag, startPoint x: 105, startPoint y: 82, endPoint x: 40, endPoint y: 67, distance: 66.7
click at [43, 69] on div "​ Mixto Asada ​ Marcas Todas las marcas, Sin marca 2846ecd2-1ab1-471f-a8a8-cb21…" at bounding box center [295, 77] width 553 height 19
paste input "Aguacate"
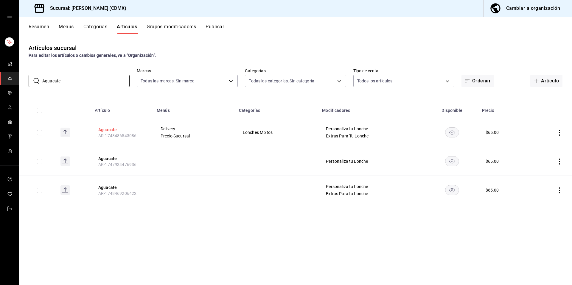
type input "Aguacate"
click at [112, 131] on button "Aguacate" at bounding box center [122, 130] width 48 height 6
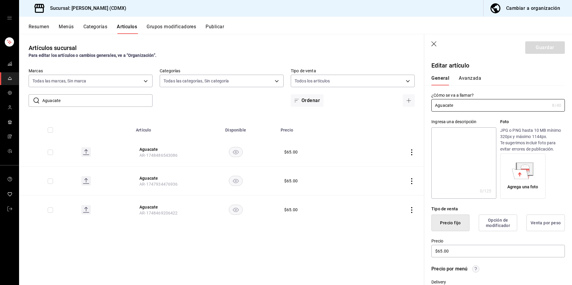
click at [472, 163] on textarea at bounding box center [463, 163] width 65 height 71
paste textarea "Aguacate"
type textarea "Aguacate"
type textarea "x"
type textarea "Aguacate"
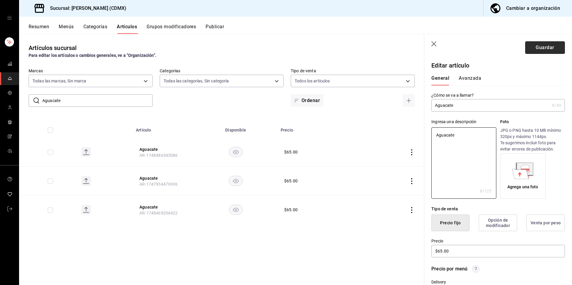
click at [533, 51] on button "Guardar" at bounding box center [545, 47] width 40 height 13
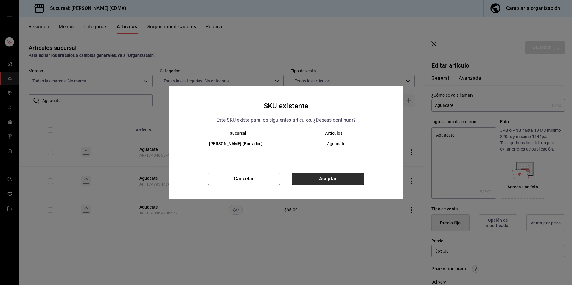
click at [314, 179] on button "Aceptar" at bounding box center [328, 179] width 72 height 13
type textarea "x"
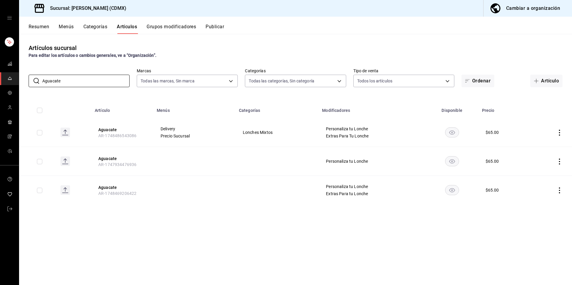
drag, startPoint x: 94, startPoint y: 86, endPoint x: 27, endPoint y: 80, distance: 67.5
click at [27, 80] on div "​ Aguacate ​ Marcas Todas las marcas, Sin marca 2846ecd2-1ab1-471f-a8a8-cb21730…" at bounding box center [295, 77] width 553 height 19
paste input "Fanta Senzao 600ml"
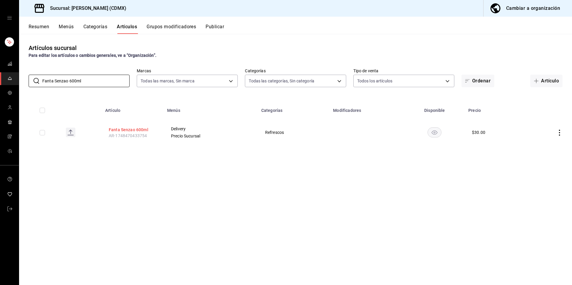
type input "Fanta Senzao 600ml"
click at [146, 130] on button "Fanta Senzao 600ml" at bounding box center [133, 130] width 48 height 6
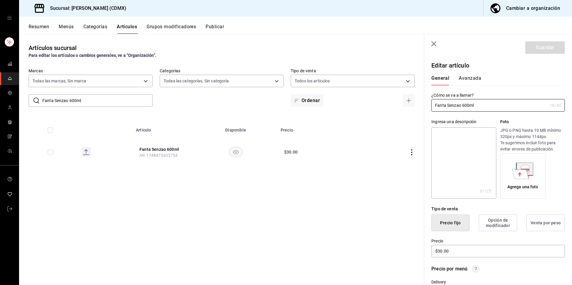
click at [462, 149] on textarea at bounding box center [463, 163] width 65 height 71
paste textarea "Fanta Senzao 600ml"
type textarea "Fanta Senzao 600ml"
type textarea "x"
type textarea "Fanta Senzao 600ml"
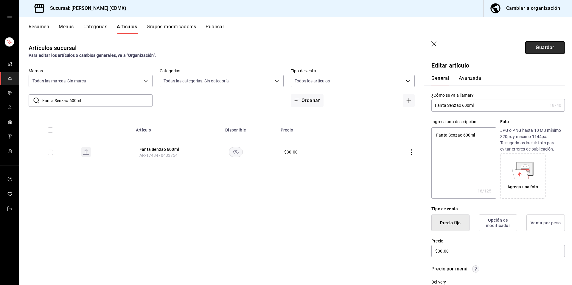
click at [534, 50] on button "Guardar" at bounding box center [545, 47] width 40 height 13
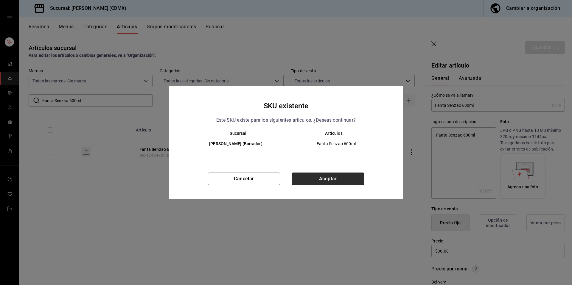
click at [322, 177] on button "Aceptar" at bounding box center [328, 179] width 72 height 13
type textarea "x"
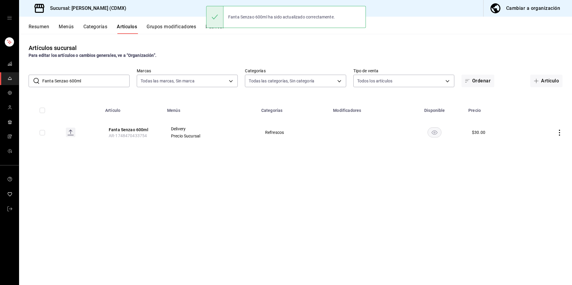
drag, startPoint x: 94, startPoint y: 79, endPoint x: 32, endPoint y: 80, distance: 62.6
click at [32, 80] on div "​ Fanta Senzao 600ml ​" at bounding box center [79, 81] width 101 height 13
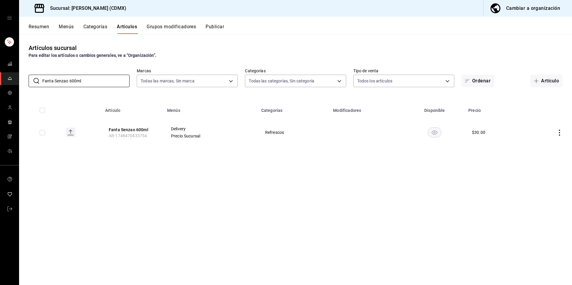
paste input "uze Tea Frutos Rojos"
type input "Fuze Tea Frutos Rojos 600ml"
click at [116, 129] on button "Fuze Tea Frutos Rojos 600ml" at bounding box center [133, 131] width 48 height 12
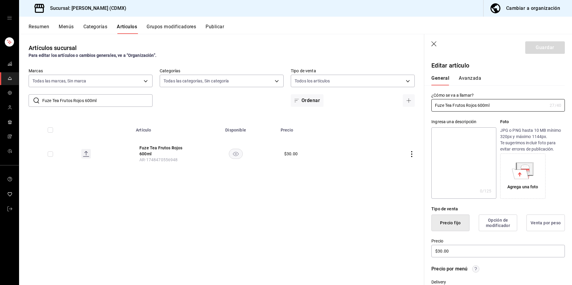
click at [465, 169] on textarea at bounding box center [463, 163] width 65 height 71
paste textarea "Fuze Tea Frutos Rojos 600ml"
type textarea "Fuze Tea Frutos Rojos 600ml"
type textarea "x"
type textarea "Fuze Tea Frutos Rojos 600ml"
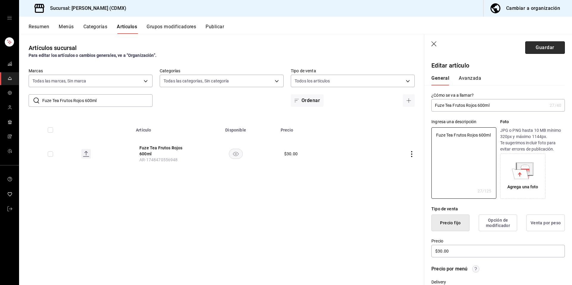
click at [545, 51] on button "Guardar" at bounding box center [545, 47] width 40 height 13
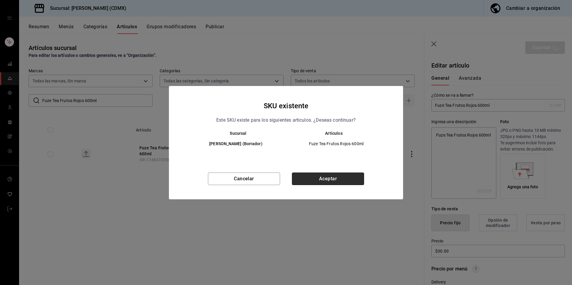
click at [329, 178] on button "Aceptar" at bounding box center [328, 179] width 72 height 13
type textarea "x"
type input "AR-1755731204194"
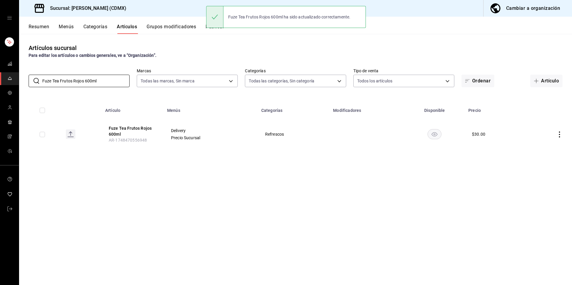
drag, startPoint x: 111, startPoint y: 82, endPoint x: 27, endPoint y: 70, distance: 84.2
click at [29, 71] on div "​ Fuze Tea Frutos Rojos 600ml ​ Marcas Todas las marcas, Sin marca 2846ecd2-1ab…" at bounding box center [295, 77] width 553 height 19
paste input "Durazno"
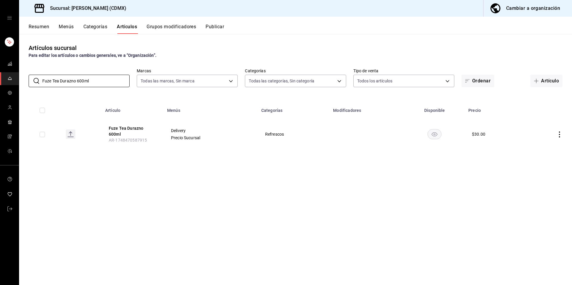
type input "Fuze Tea Durazno 600ml"
click at [137, 125] on th "Fuze Tea Durazno 600ml AR-1748470587915" at bounding box center [133, 134] width 62 height 32
click at [145, 129] on button "Fuze Tea Durazno 600ml" at bounding box center [133, 131] width 48 height 12
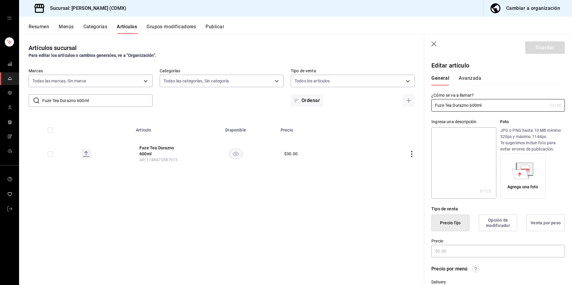
type input "$30.00"
click at [454, 151] on textarea at bounding box center [463, 163] width 65 height 71
paste textarea "Fuze Tea Durazno 600ml"
type textarea "Fuze Tea Durazno 600ml"
type textarea "x"
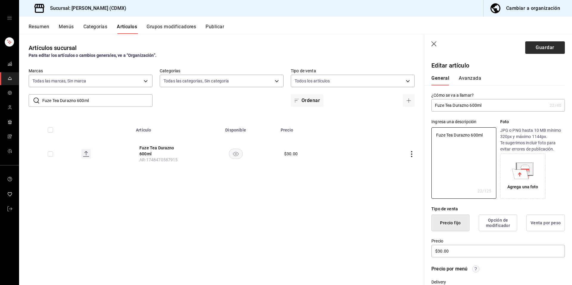
type textarea "Fuze Tea Durazno 600ml"
click at [554, 49] on button "Guardar" at bounding box center [545, 47] width 40 height 13
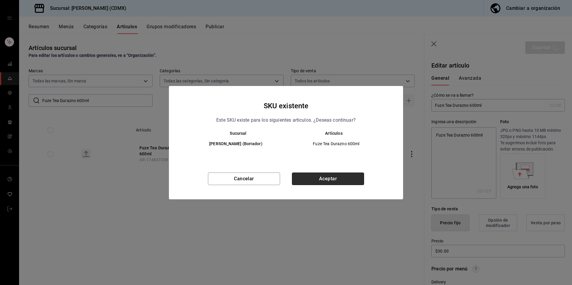
click at [320, 178] on button "Aceptar" at bounding box center [328, 179] width 72 height 13
type textarea "x"
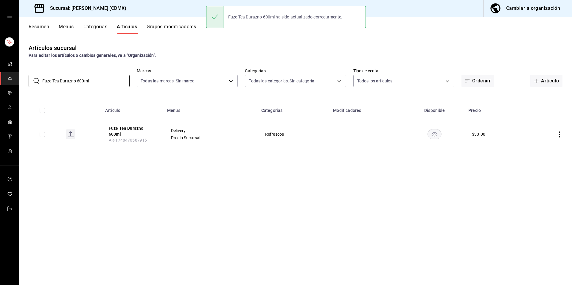
drag, startPoint x: 108, startPoint y: 80, endPoint x: 43, endPoint y: 70, distance: 66.0
click at [37, 79] on div "​ Fuze Tea Durazno 600ml ​" at bounding box center [79, 81] width 101 height 13
paste input "Rappi: Fuze Tea Te Verde"
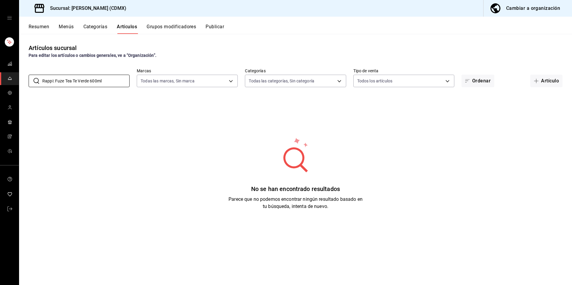
drag, startPoint x: 94, startPoint y: 82, endPoint x: 15, endPoint y: 79, distance: 78.7
click at [14, 82] on div "Sucursal: Peter Lonch (CDMX) Cambiar a organización Resumen Menús Categorías Ar…" at bounding box center [286, 142] width 572 height 285
click at [57, 83] on input "Rappi: Fuze Tea Te Verde 600ml" at bounding box center [85, 81] width 87 height 12
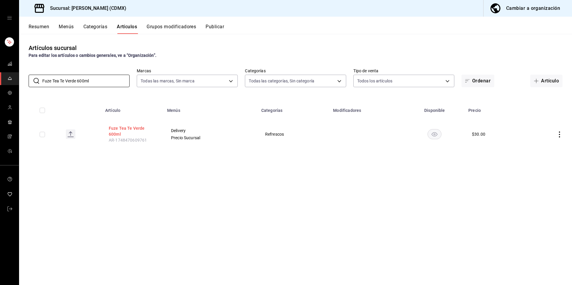
type input "Fuze Tea Te Verde 600ml"
click at [139, 125] on button "Fuze Tea Te Verde 600ml" at bounding box center [133, 131] width 48 height 12
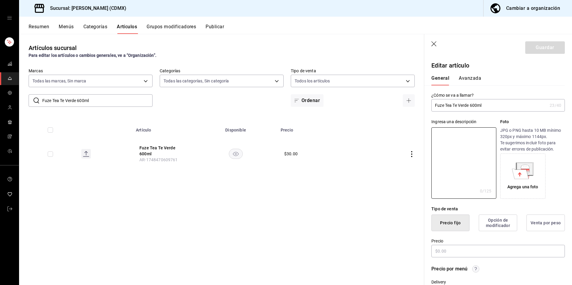
click at [459, 159] on textarea at bounding box center [463, 163] width 65 height 71
type input "$30.00"
type textarea "Fuze Tea Te Verde 600ml"
type textarea "x"
type textarea "Fuze Tea Te Verde 600ml"
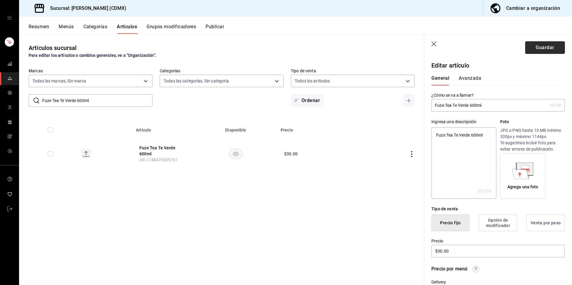
click at [550, 48] on button "Guardar" at bounding box center [545, 47] width 40 height 13
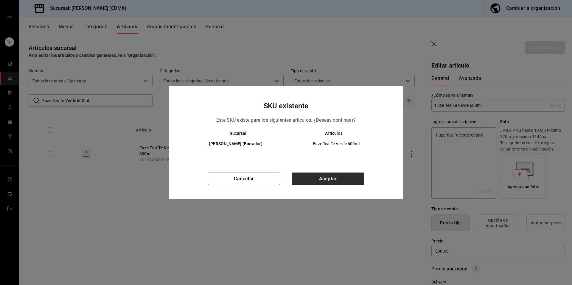
click at [352, 175] on button "Aceptar" at bounding box center [328, 179] width 72 height 13
type textarea "x"
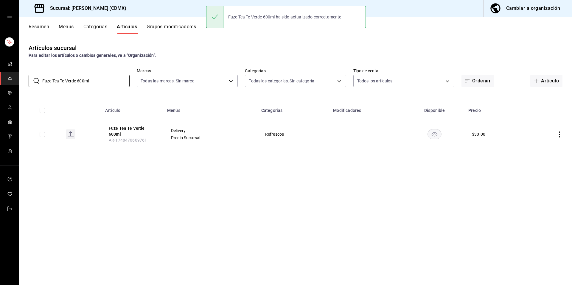
drag, startPoint x: 103, startPoint y: 79, endPoint x: 25, endPoint y: 79, distance: 78.1
click at [25, 79] on div "​ Fuze Tea Te Verde 600ml ​ Marcas Todas las marcas, Sin marca 2846ecd2-1ab1-47…" at bounding box center [295, 77] width 553 height 19
paste input "Agua Mineral Topo Chico"
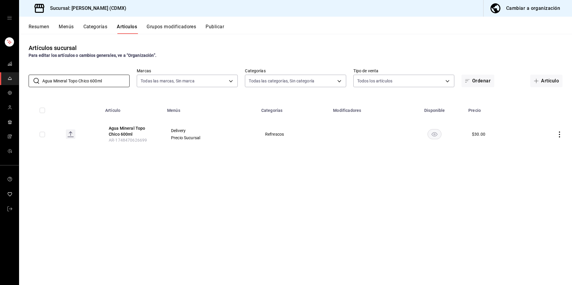
type input "Agua Mineral Topo Chico 600ml"
click at [129, 123] on th "Agua Mineral Topo Chico 600ml AR-1748470626699" at bounding box center [133, 134] width 62 height 32
click at [137, 128] on button "Agua Mineral Topo Chico 600ml" at bounding box center [133, 131] width 48 height 12
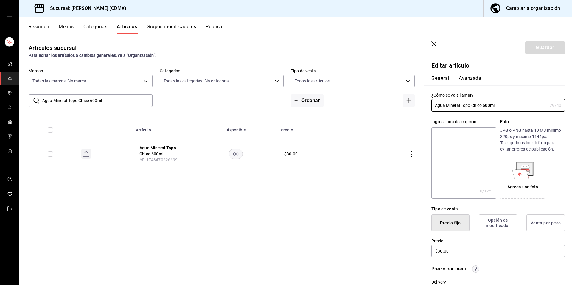
click at [454, 160] on textarea at bounding box center [463, 163] width 65 height 71
paste textarea "Agua Mineral Topo Chico 600ml"
type textarea "Agua Mineral Topo Chico 600ml"
type textarea "x"
type textarea "Agua Mineral Topo Chico 600ml"
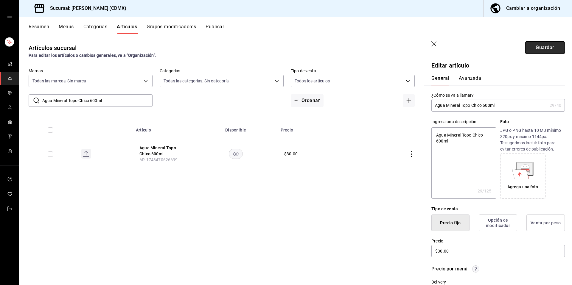
click at [534, 45] on button "Guardar" at bounding box center [545, 47] width 40 height 13
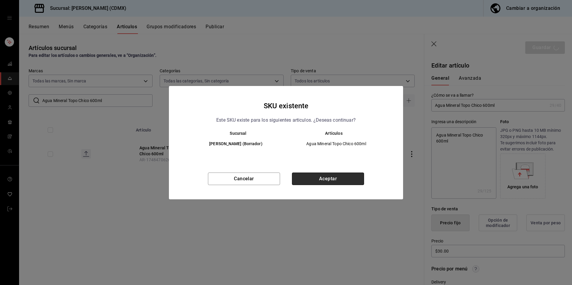
click at [351, 174] on button "Aceptar" at bounding box center [328, 179] width 72 height 13
type textarea "x"
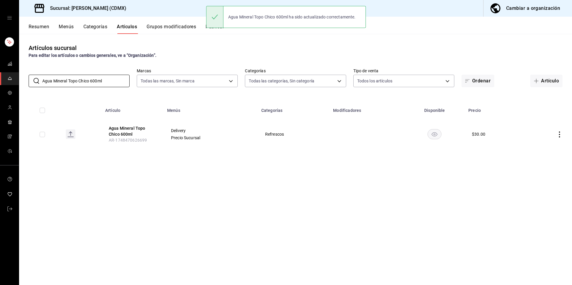
drag, startPoint x: 108, startPoint y: 82, endPoint x: 28, endPoint y: 70, distance: 80.7
click at [30, 73] on div "​ Agua Mineral Topo Chico 600ml ​ Marcas Todas las marcas, Sin marca 2846ecd2-1…" at bounding box center [295, 77] width 553 height 19
paste input "Del Valle Fizz"
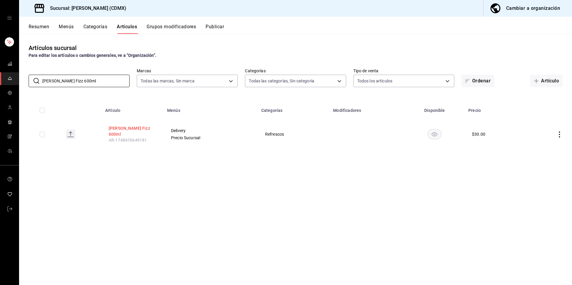
type input "Del Valle Fizz 600ml"
click at [130, 132] on button "Del Valle Fizz 600ml" at bounding box center [133, 131] width 48 height 12
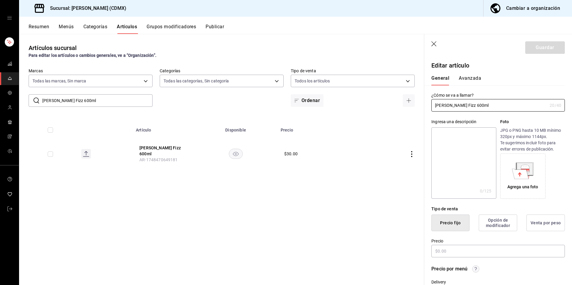
type input "$30.00"
click at [447, 151] on textarea at bounding box center [463, 163] width 65 height 71
paste textarea "Del Valle Fizz 600ml"
type textarea "Del Valle Fizz 600ml"
type textarea "x"
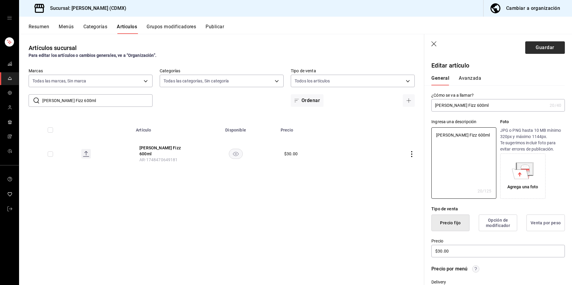
type textarea "Del Valle Fizz 600ml"
click at [540, 43] on button "Guardar" at bounding box center [545, 47] width 40 height 13
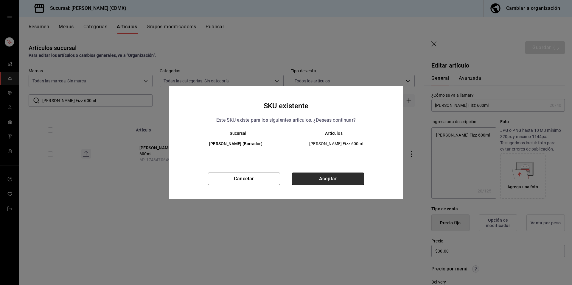
click at [362, 177] on button "Aceptar" at bounding box center [328, 179] width 72 height 13
type textarea "x"
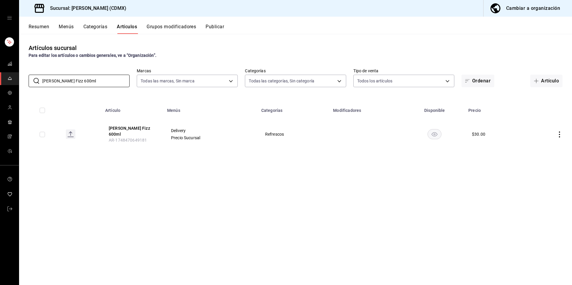
drag, startPoint x: 97, startPoint y: 82, endPoint x: 26, endPoint y: 83, distance: 71.5
click at [26, 83] on div "​ Del Valle Fizz 600ml ​ Marcas Todas las marcas, Sin marca 2846ecd2-1ab1-471f-…" at bounding box center [295, 77] width 553 height 19
drag, startPoint x: 93, startPoint y: 80, endPoint x: 21, endPoint y: 75, distance: 72.0
click at [21, 75] on div "​ Del Valle Fizz 600ml ​ Marcas Todas las marcas, Sin marca 2846ecd2-1ab1-471f-…" at bounding box center [295, 77] width 553 height 19
paste input "rut Sabor Cítricos"
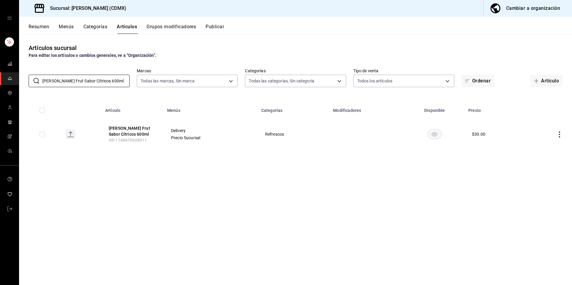
type input "Del Valle Frut Sabor Cítricos 600ml"
click at [126, 130] on button "Del Valle Frut Sabor Cítricos 600ml" at bounding box center [133, 131] width 48 height 12
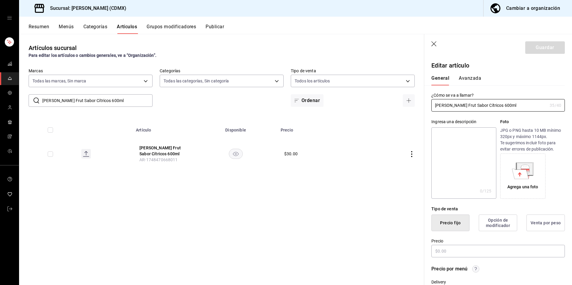
type input "$30.00"
click at [465, 165] on textarea at bounding box center [463, 163] width 65 height 71
paste textarea "Del Valle Frut Sabor Cítricos 600ml"
type textarea "Del Valle Frut Sabor Cítricos 600ml"
type textarea "x"
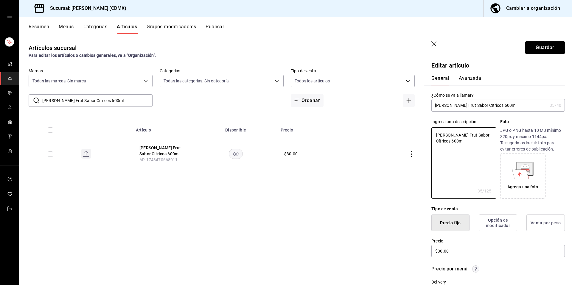
type textarea "Del Valle Frut Sabor Cítricos 600ml"
click at [541, 46] on button "Guardar" at bounding box center [545, 47] width 40 height 13
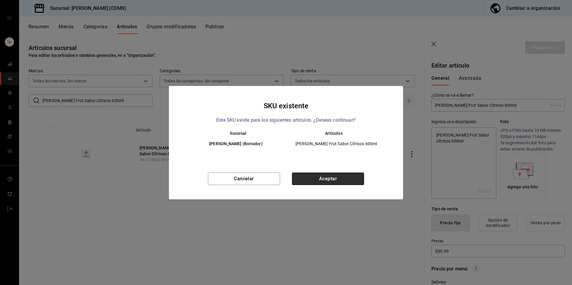
click at [344, 182] on button "Aceptar" at bounding box center [328, 179] width 72 height 13
type textarea "x"
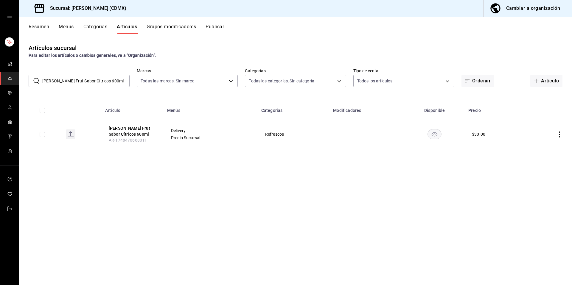
drag, startPoint x: 118, startPoint y: 82, endPoint x: 30, endPoint y: 80, distance: 88.2
click at [30, 80] on div "​ Del Valle Frut Sabor Cítricos 600ml ​" at bounding box center [79, 81] width 101 height 13
paste input "Mango"
type input "Del Valle Mango 600ml"
click at [140, 128] on button "Del Valle Mango 600ml" at bounding box center [133, 131] width 48 height 12
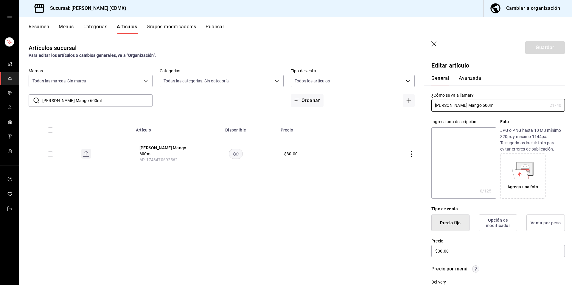
click at [481, 170] on textarea at bounding box center [463, 163] width 65 height 71
paste textarea "Del Valle Mango 600ml"
type textarea "Del Valle Mango 600ml"
type textarea "x"
type textarea "Del Valle Mango 600ml"
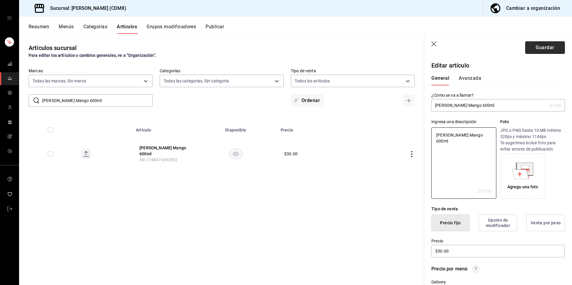
click at [531, 45] on button "Guardar" at bounding box center [545, 47] width 40 height 13
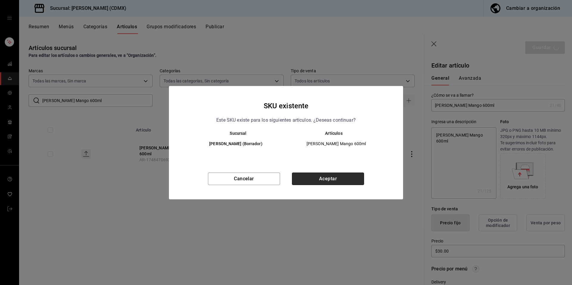
click at [337, 177] on button "Aceptar" at bounding box center [328, 179] width 72 height 13
type textarea "x"
type input "AR-1755731302051"
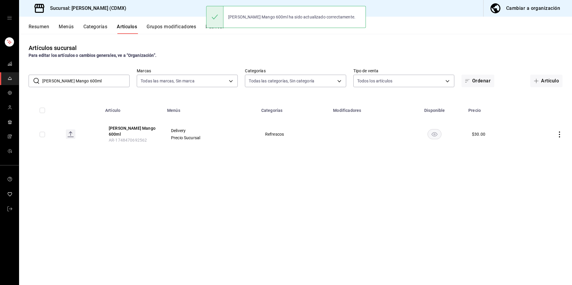
drag, startPoint x: 90, startPoint y: 87, endPoint x: 31, endPoint y: 82, distance: 58.9
click at [31, 82] on div "​ Del Valle Mango 600ml ​" at bounding box center [79, 81] width 101 height 13
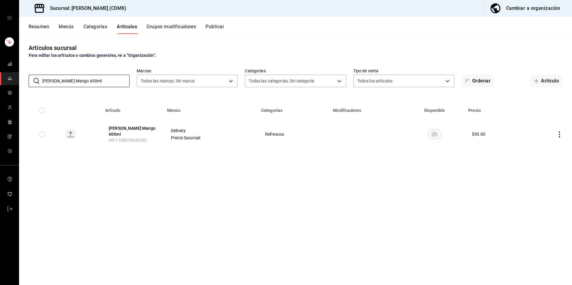
paste input "Durazn"
type input "Del Valle Durazno 600ml"
click at [145, 129] on button "Del Valle Durazno 600ml" at bounding box center [133, 131] width 48 height 12
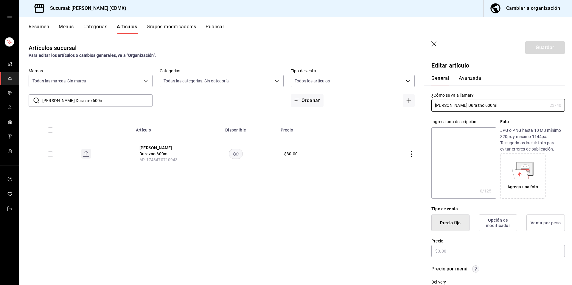
type input "$30.00"
click at [440, 161] on textarea at bounding box center [463, 163] width 65 height 71
paste textarea "Del Valle Durazno 600ml"
type textarea "Del Valle Durazno 600ml"
type textarea "x"
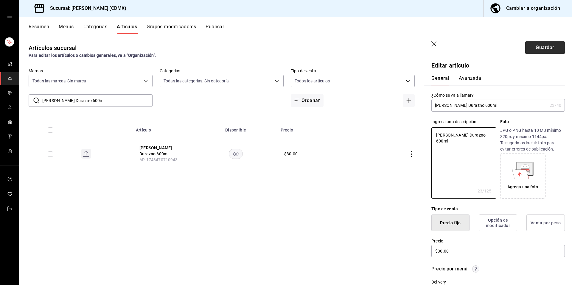
type textarea "Del Valle Durazno 600ml"
click at [541, 43] on button "Guardar" at bounding box center [545, 47] width 40 height 13
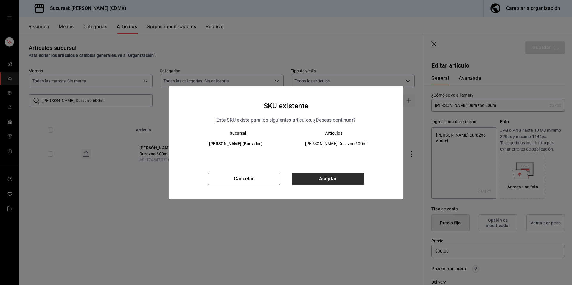
click at [336, 181] on button "Aceptar" at bounding box center [328, 179] width 72 height 13
type textarea "x"
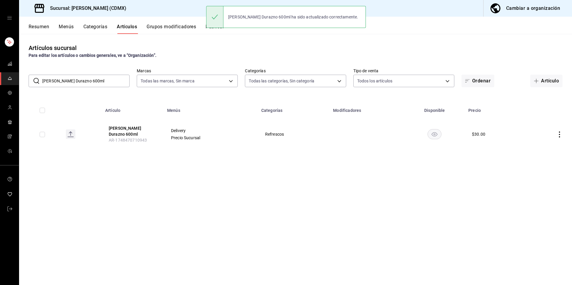
drag, startPoint x: 100, startPoint y: 82, endPoint x: 31, endPoint y: 75, distance: 69.1
click at [31, 75] on div "​ Del Valle Durazno 600ml ​" at bounding box center [79, 81] width 101 height 13
paste input "Manzana 600m"
type input "Del Valle Manzana 600m"
click at [138, 128] on button "Del Valle Manzana 600ml" at bounding box center [133, 131] width 48 height 12
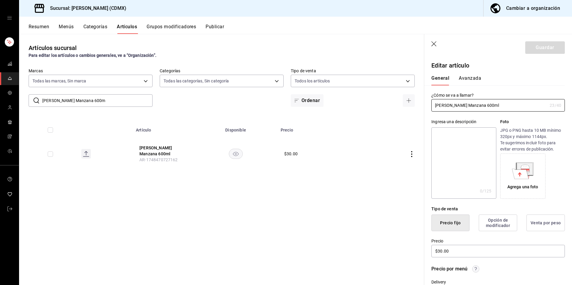
click at [460, 171] on textarea at bounding box center [463, 163] width 65 height 71
paste textarea "Del Valle Manzana 600m"
type textarea "Del Valle Manzana 600m"
type textarea "x"
type textarea "Del Valle Manzana 600m"
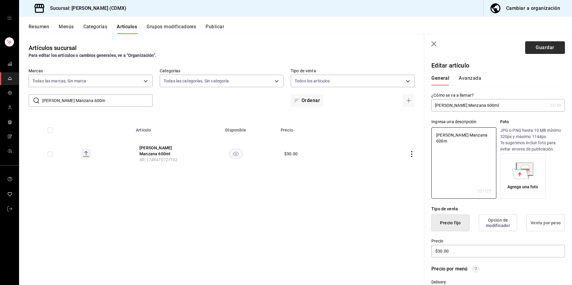
click at [537, 45] on button "Guardar" at bounding box center [545, 47] width 40 height 13
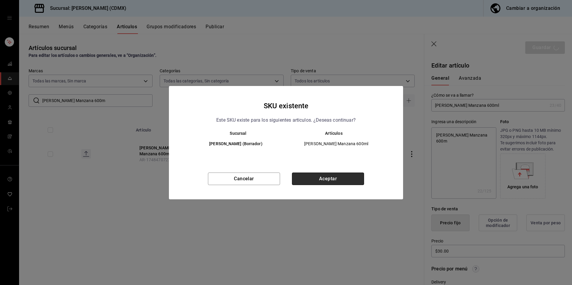
click at [327, 179] on button "Aceptar" at bounding box center [328, 179] width 72 height 13
type textarea "x"
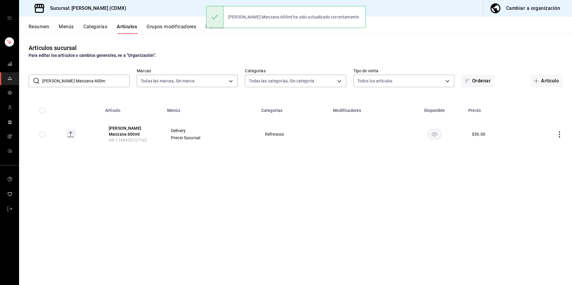
drag, startPoint x: 111, startPoint y: 86, endPoint x: 50, endPoint y: 75, distance: 62.4
click at [36, 77] on div "​ Del Valle Manzana 600m ​" at bounding box center [79, 81] width 101 height 13
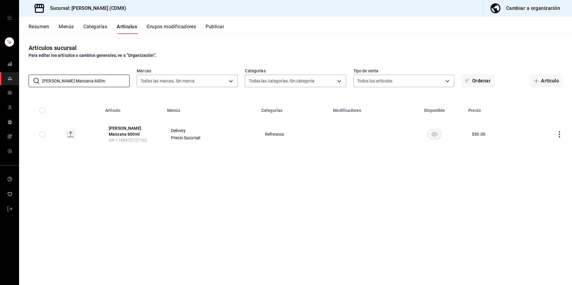
paste input "Lata Coca-Cola Original"
type input "Lata Coca-Cola Original"
click at [129, 130] on button "Lata Coca-Cola Original" at bounding box center [133, 130] width 48 height 6
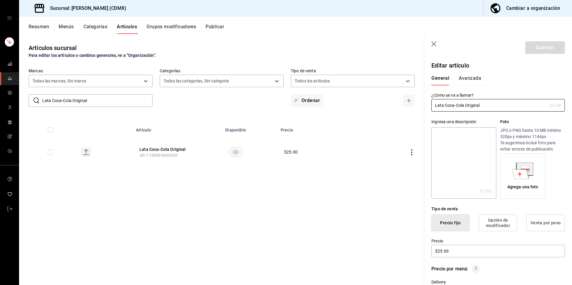
click at [459, 164] on textarea at bounding box center [463, 163] width 65 height 71
paste textarea "Lata Coca-Cola Original"
type textarea "Lata Coca-Cola Original"
type textarea "x"
type textarea "Lata Coca-Cola Original"
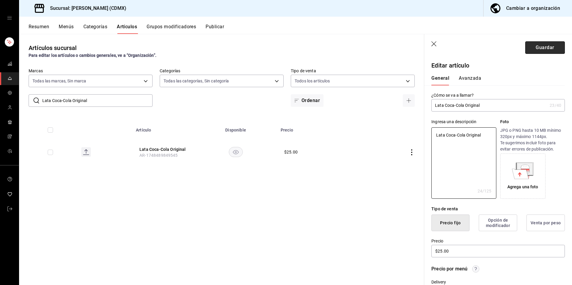
click at [533, 45] on button "Guardar" at bounding box center [545, 47] width 40 height 13
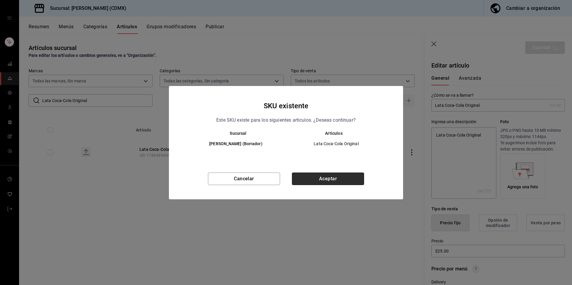
click at [324, 177] on button "Aceptar" at bounding box center [328, 179] width 72 height 13
type textarea "x"
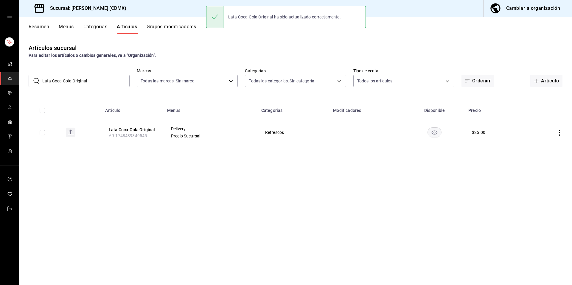
drag, startPoint x: 93, startPoint y: 83, endPoint x: 43, endPoint y: 80, distance: 50.8
click at [43, 80] on input "Lata Coca-Cola Original" at bounding box center [85, 81] width 87 height 12
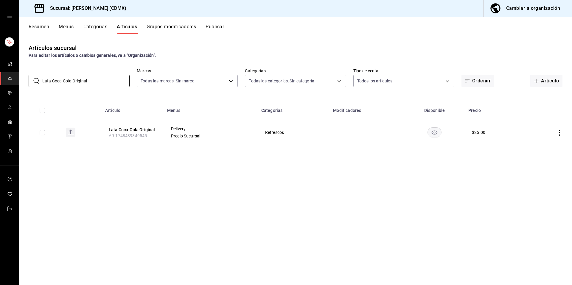
paste input "Sin Azucar"
type input "Lata Coca-Cola Sin Azucar"
click at [137, 131] on button "Lata Coca-Cola Sin Azucar" at bounding box center [133, 131] width 48 height 12
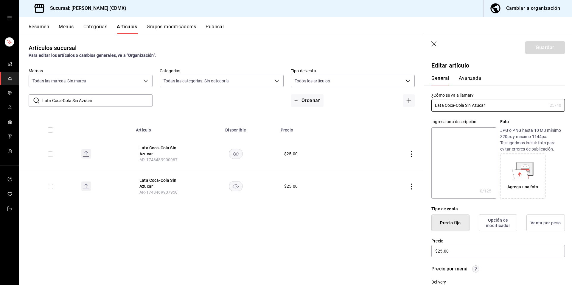
click at [460, 165] on textarea at bounding box center [463, 163] width 65 height 71
paste textarea "Lata Coca-Cola Sin Azucar"
type textarea "Lata Coca-Cola Sin Azucar"
type textarea "x"
type textarea "Lata Coca-Cola Sin Azucar"
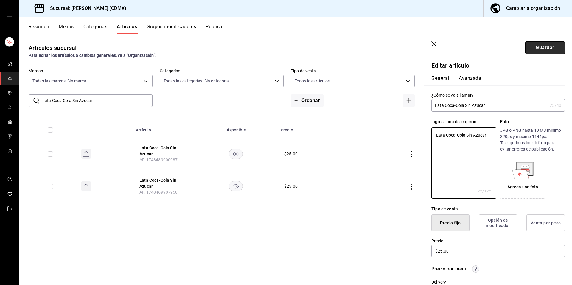
click at [541, 49] on button "Guardar" at bounding box center [545, 47] width 40 height 13
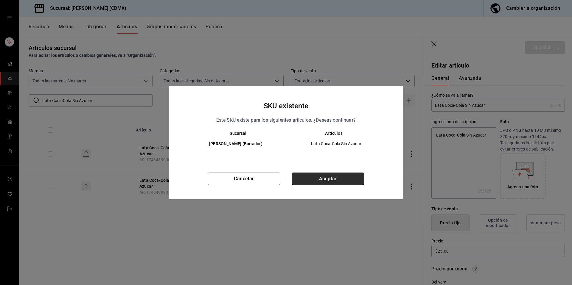
click at [330, 183] on button "Aceptar" at bounding box center [328, 179] width 72 height 13
type textarea "x"
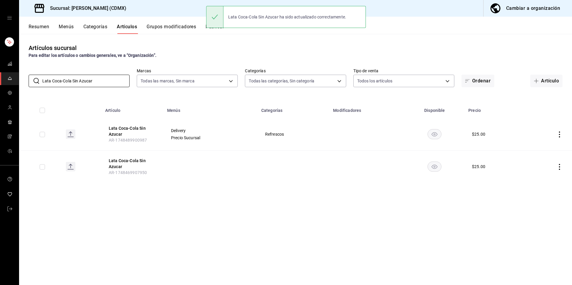
drag, startPoint x: 101, startPoint y: 80, endPoint x: 70, endPoint y: 73, distance: 32.0
click at [29, 75] on div "​ Lata Coca-Cola Sin Azucar ​" at bounding box center [79, 81] width 101 height 13
paste input "Agua Purificada 1 Litro"
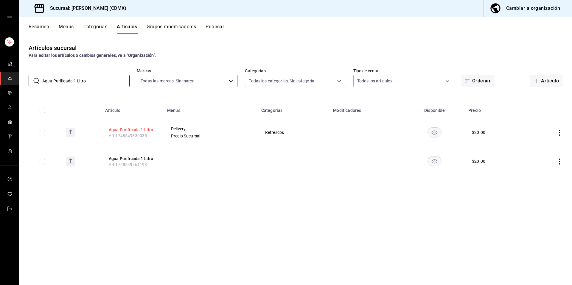
type input "Agua Purificada 1 Litro"
click at [138, 128] on button "Agua Purificada 1 Litro" at bounding box center [133, 130] width 48 height 6
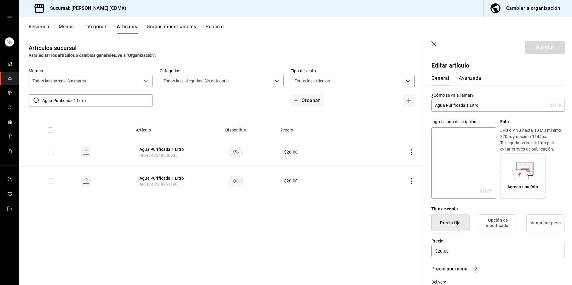
click at [454, 159] on textarea at bounding box center [463, 163] width 65 height 71
paste textarea "Agua Purificada 1 Litro"
type textarea "Agua Purificada 1 Litro"
type textarea "x"
type textarea "Agua Purificada 1 Litro"
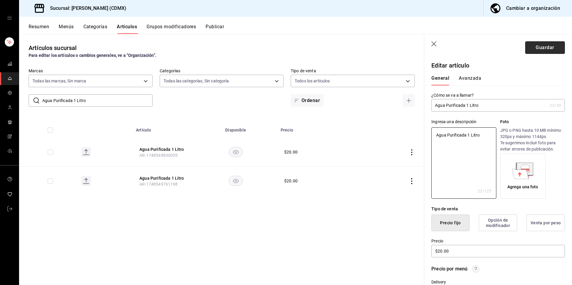
click at [542, 49] on button "Guardar" at bounding box center [545, 47] width 40 height 13
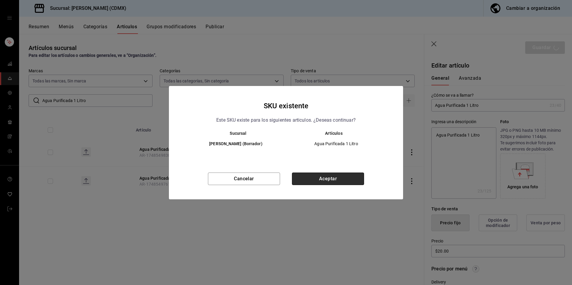
click at [316, 181] on button "Aceptar" at bounding box center [328, 179] width 72 height 13
type textarea "x"
